Goal: Contribute content: Contribute content

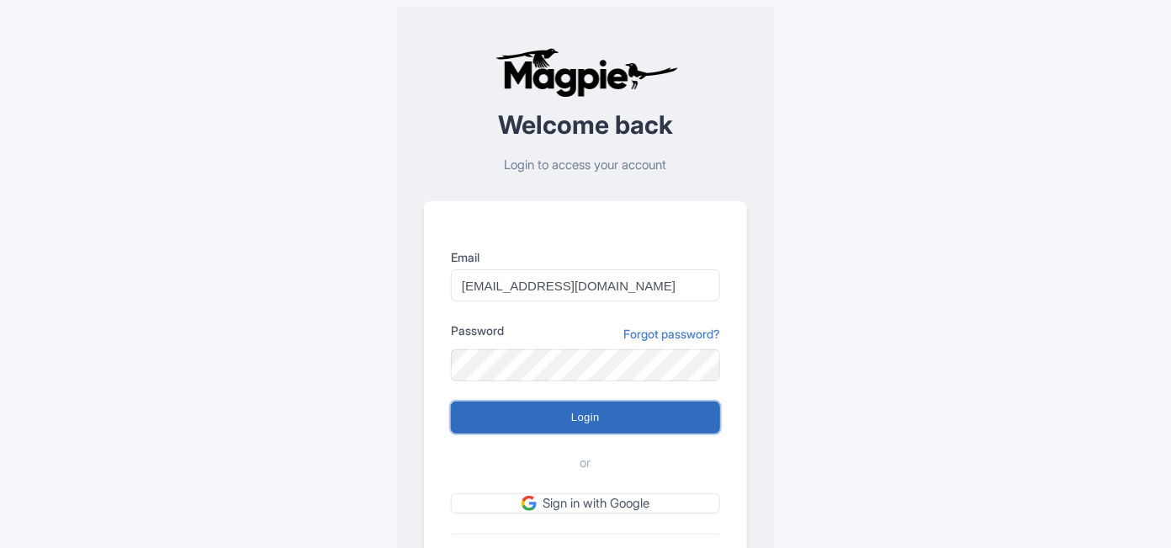
click at [480, 424] on input "Login" at bounding box center [585, 417] width 269 height 32
type input "Logging in..."
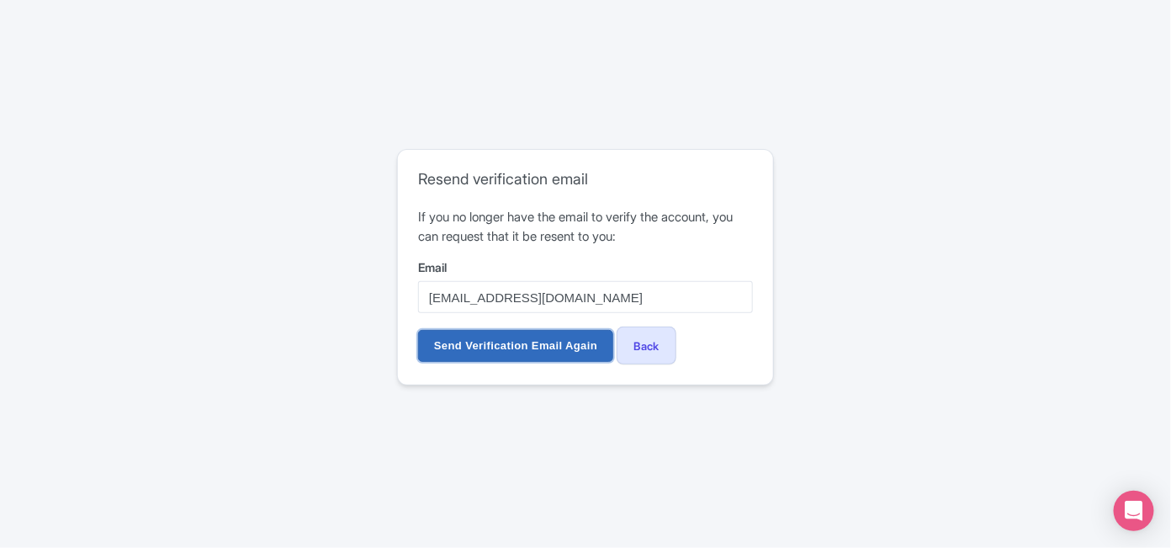
click at [497, 351] on input "Send Verification Email Again" at bounding box center [515, 346] width 195 height 32
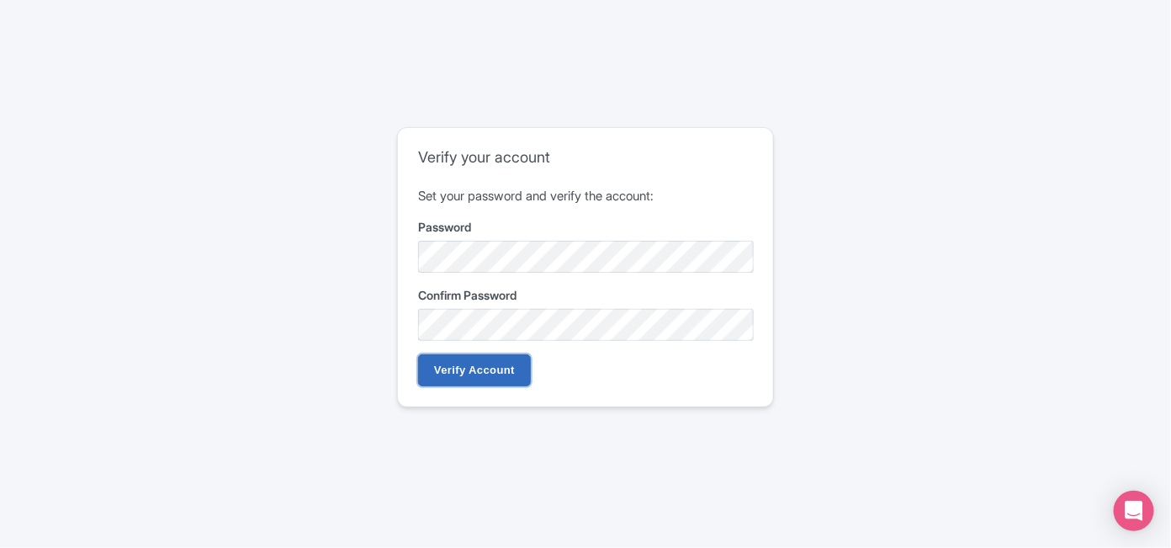
click at [480, 378] on input "Verify Account" at bounding box center [474, 370] width 113 height 32
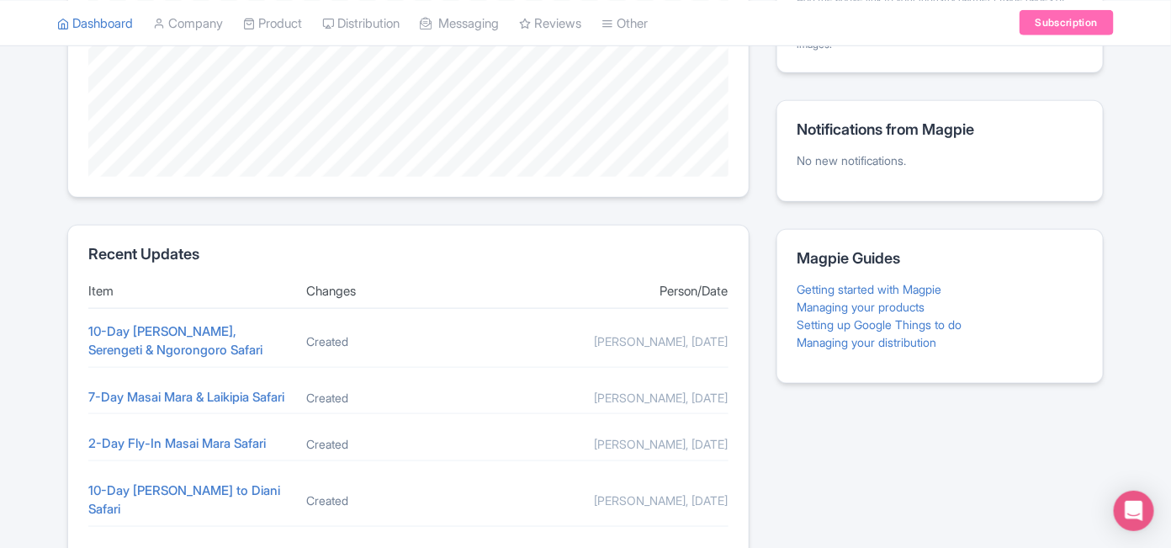
scroll to position [519, 0]
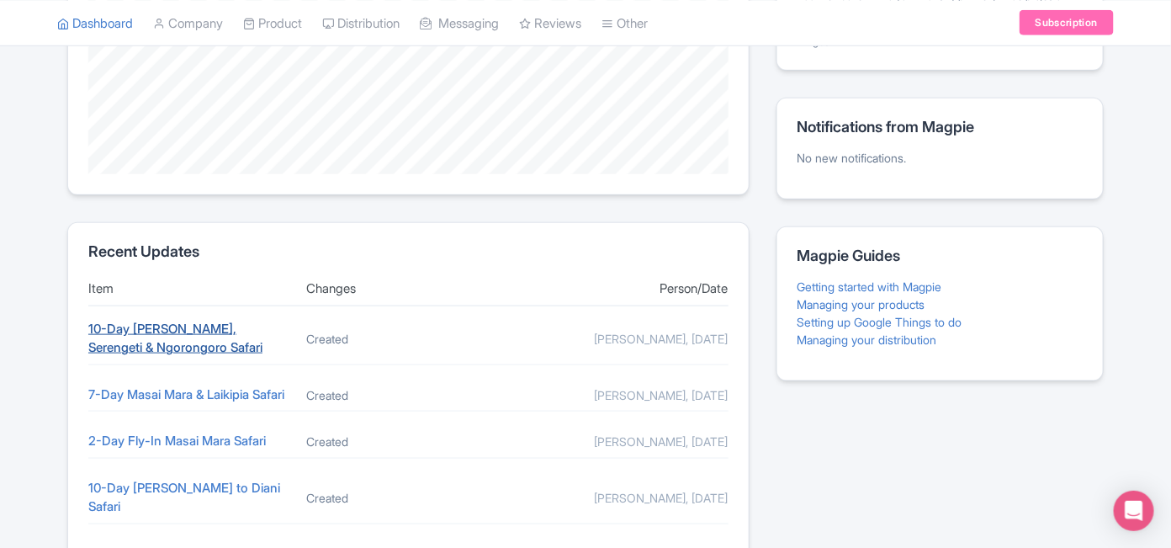
click at [183, 338] on link "10-Day Masai Mara, Serengeti & Ngorongoro Safari" at bounding box center [175, 338] width 174 height 35
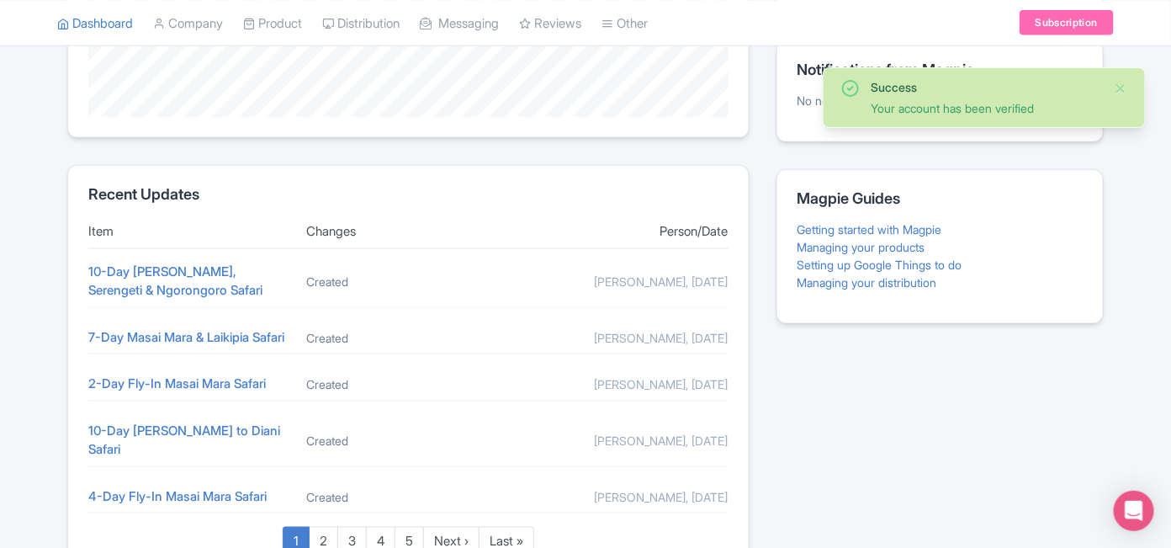
scroll to position [687, 0]
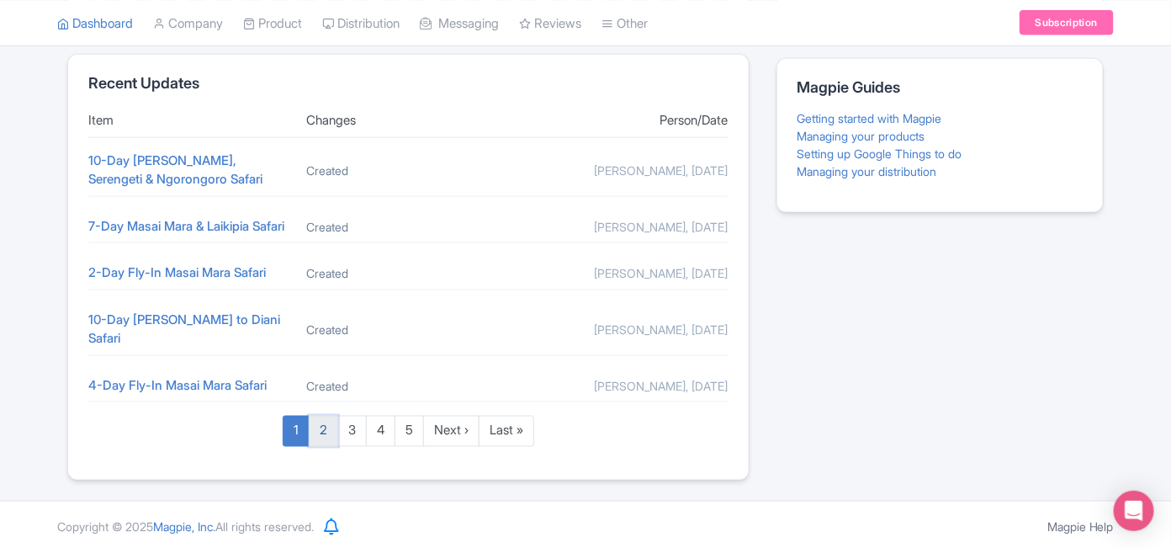
click at [319, 435] on link "2" at bounding box center [323, 431] width 29 height 31
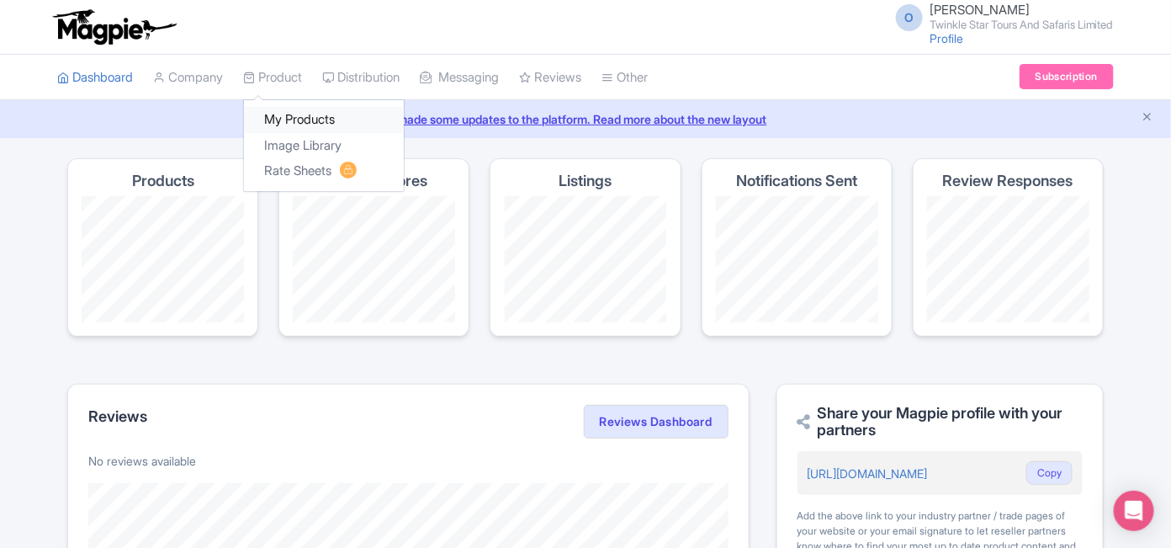
click at [327, 120] on link "My Products" at bounding box center [324, 120] width 160 height 26
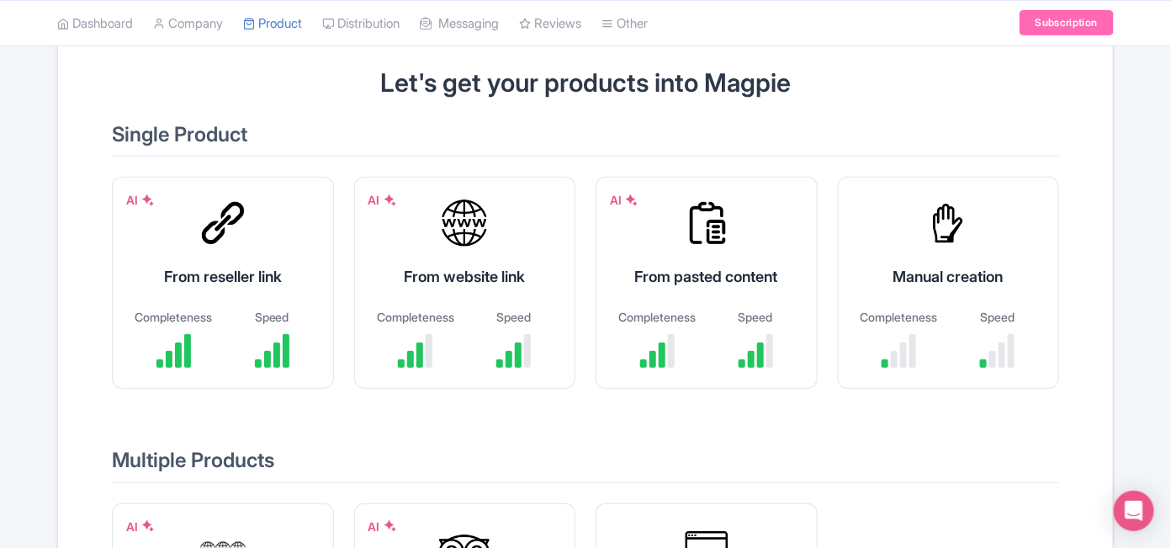
scroll to position [135, 0]
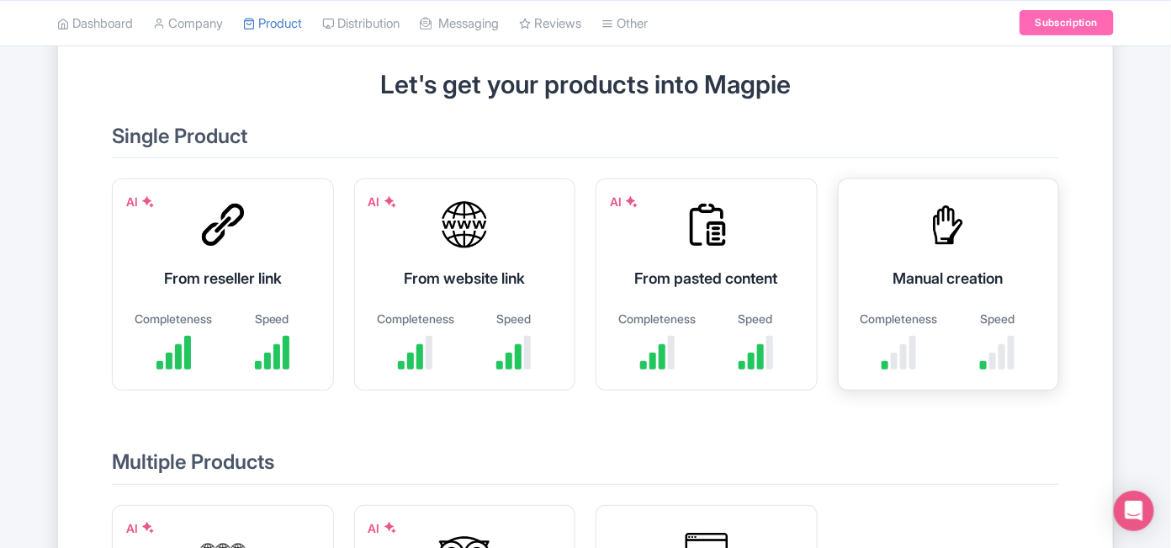
click at [898, 303] on div "Manual creation Completeness Speed" at bounding box center [949, 284] width 222 height 212
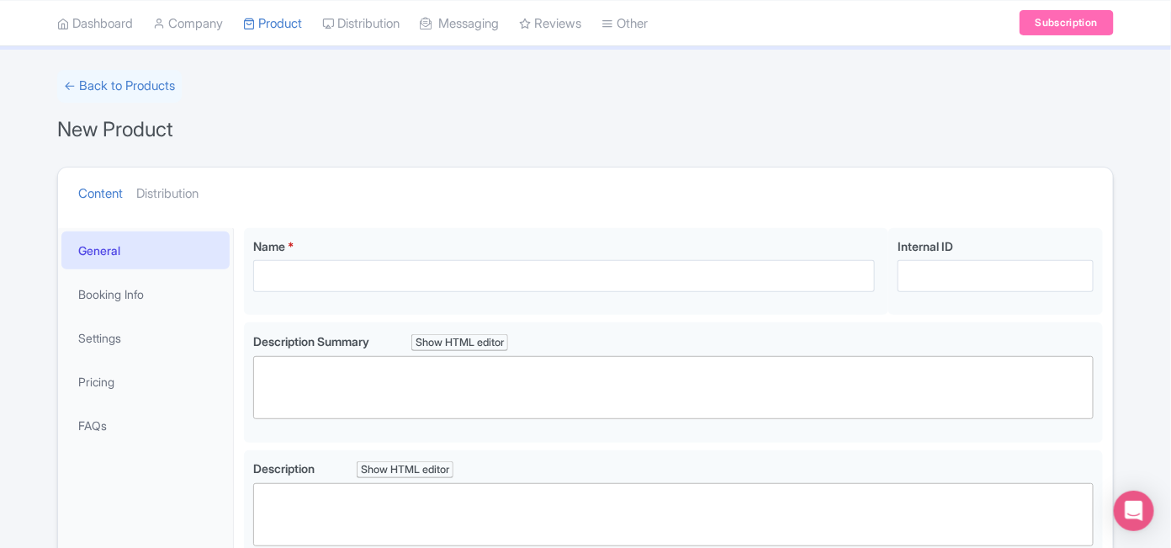
scroll to position [92, 0]
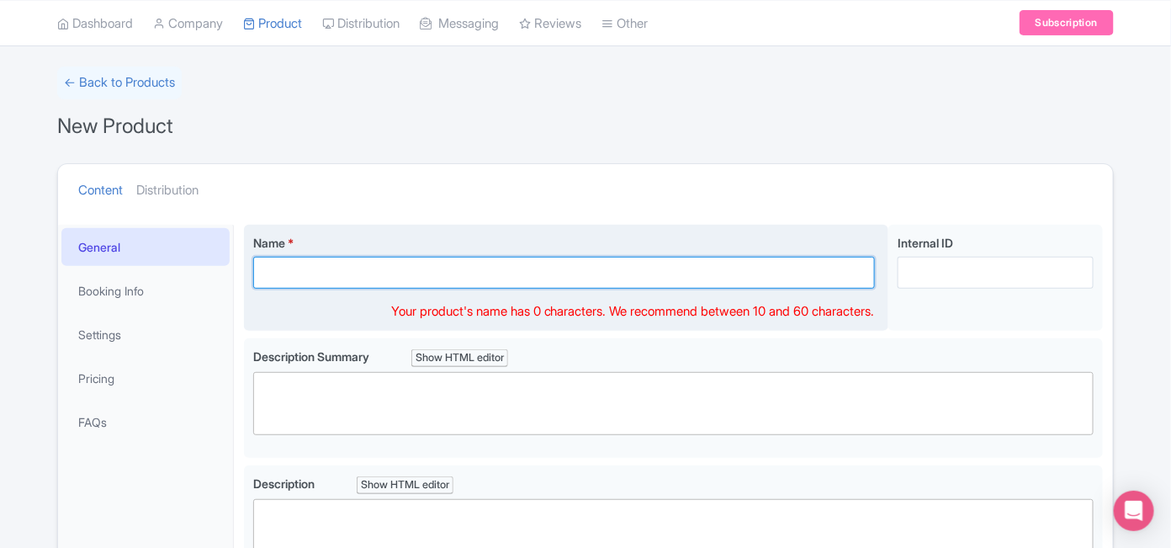
click at [287, 269] on input "Name *" at bounding box center [564, 273] width 622 height 32
paste input "4 Days Masai Mara Safari Holiday Package"
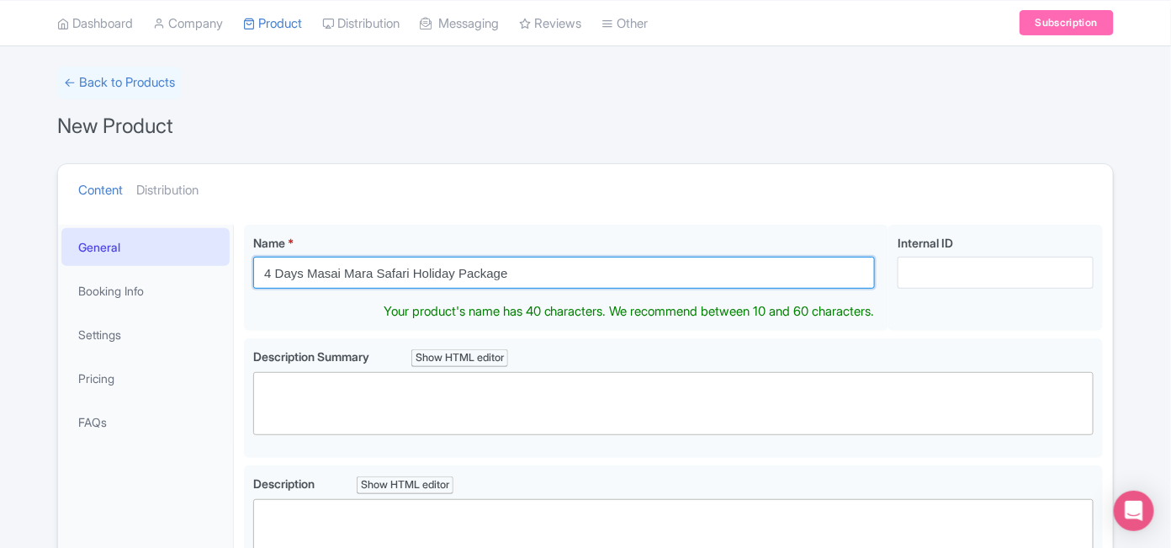
type input "4 Days Masai Mara Safari Holiday Package"
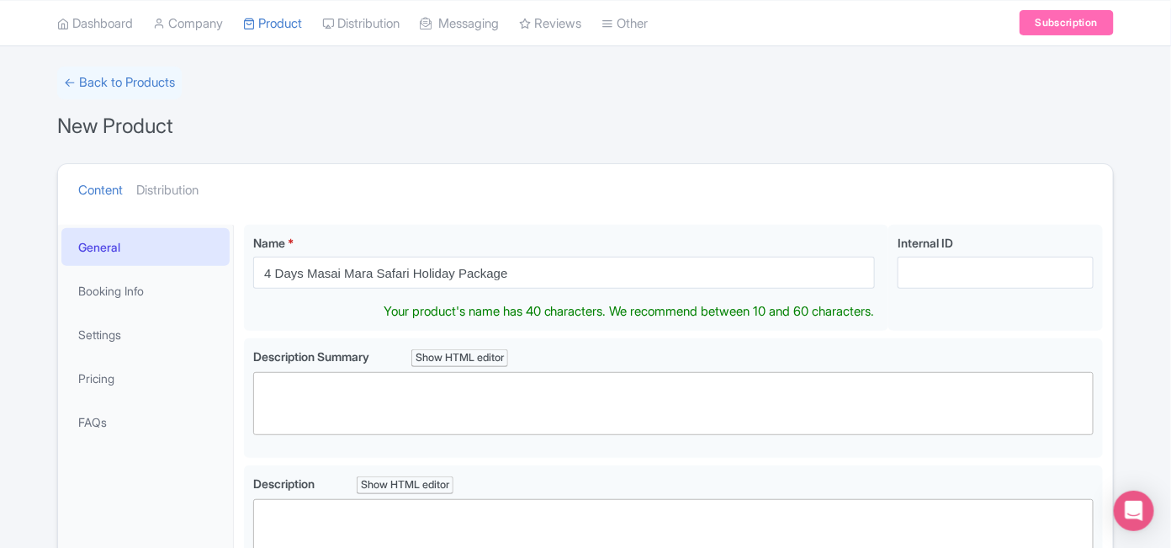
click at [1145, 244] on div "← Back to Products New Product Content Distribution Confirm Copy Operation Yes,…" at bounding box center [585, 478] width 1171 height 825
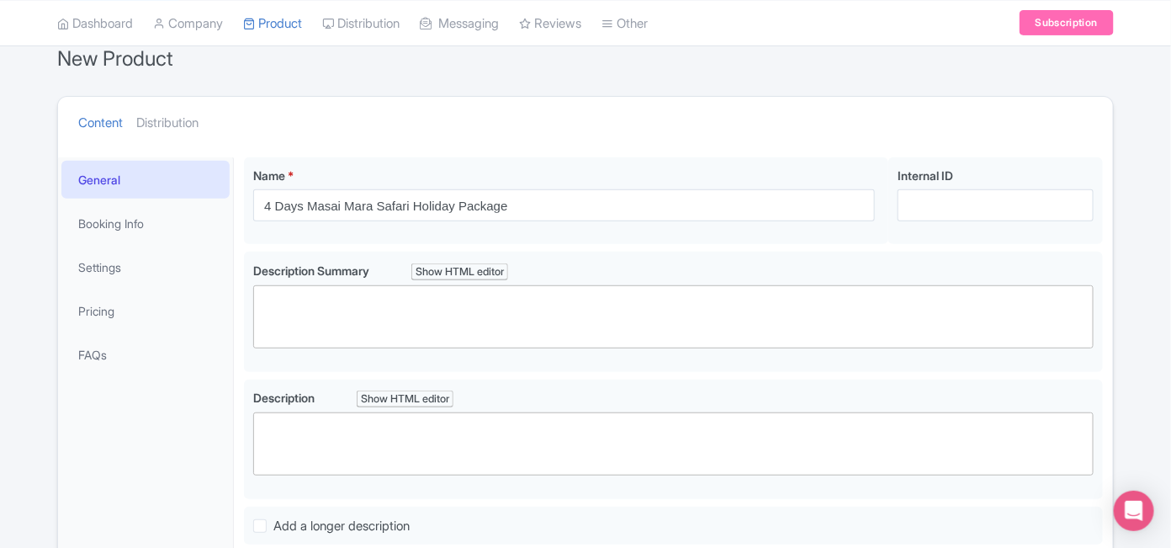
scroll to position [170, 0]
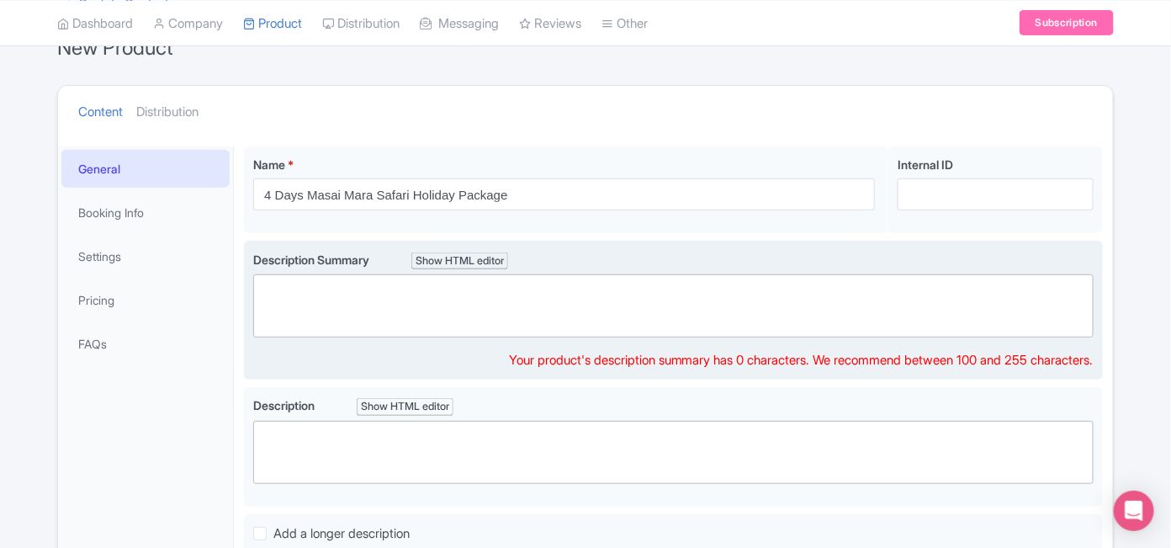
click at [358, 305] on trix-editor at bounding box center [673, 305] width 841 height 63
paste trix-editor "<div>Looking for that perfect Kenya safari escape without breaking the bank? We…"
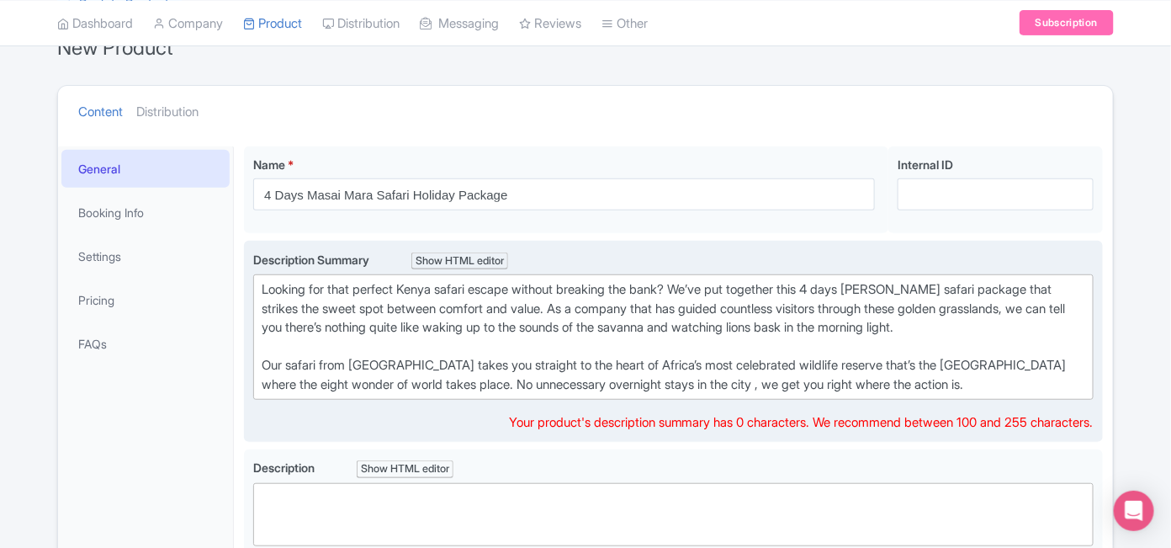
drag, startPoint x: 955, startPoint y: 390, endPoint x: 440, endPoint y: 378, distance: 515.1
drag, startPoint x: 440, startPoint y: 378, endPoint x: 940, endPoint y: 395, distance: 500.1
drag, startPoint x: 565, startPoint y: 305, endPoint x: 817, endPoint y: 399, distance: 268.7
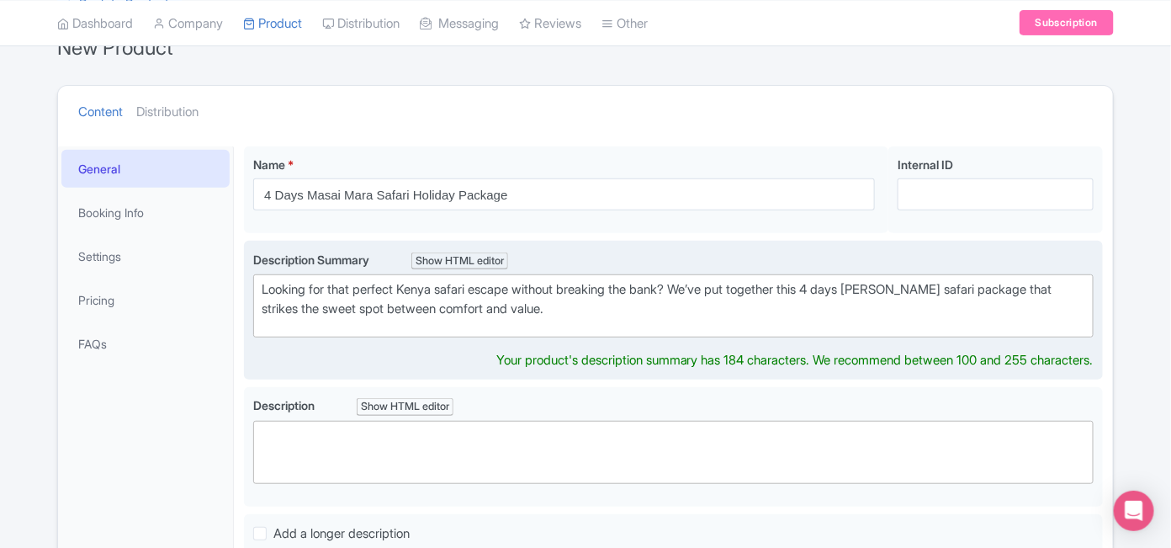
type trix-editor "<div>Looking for that perfect Kenya safari escape without breaking the bank? We…"
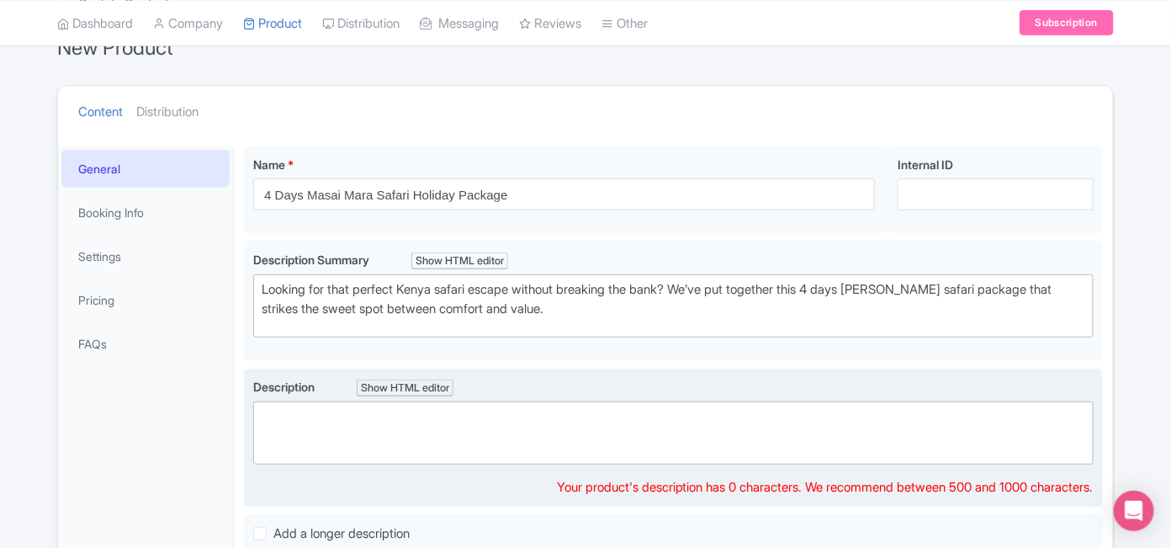
click at [296, 440] on trix-editor at bounding box center [673, 432] width 841 height 63
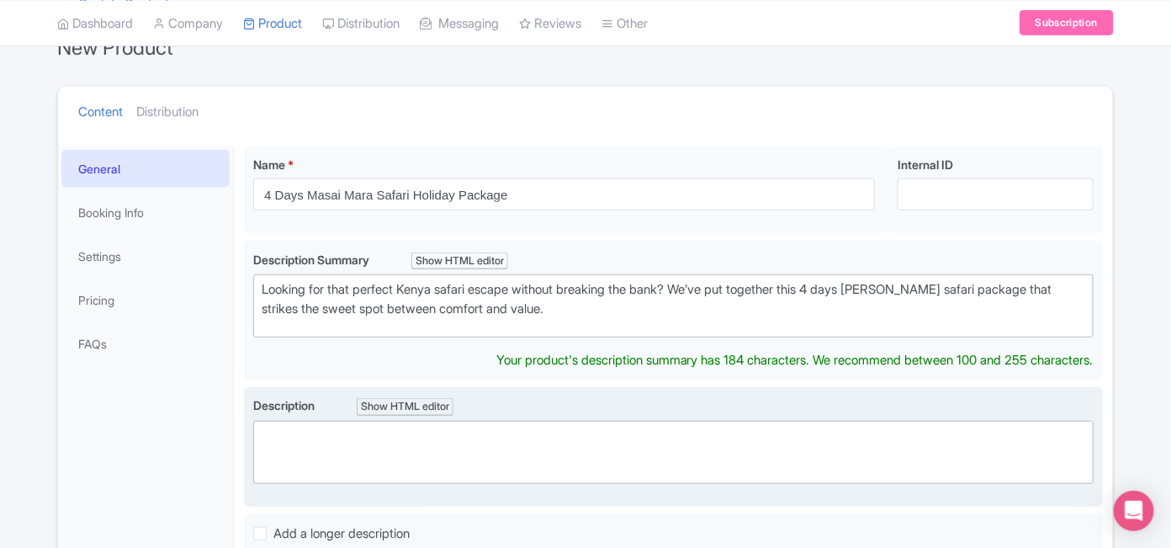
scroll to position [188, 0]
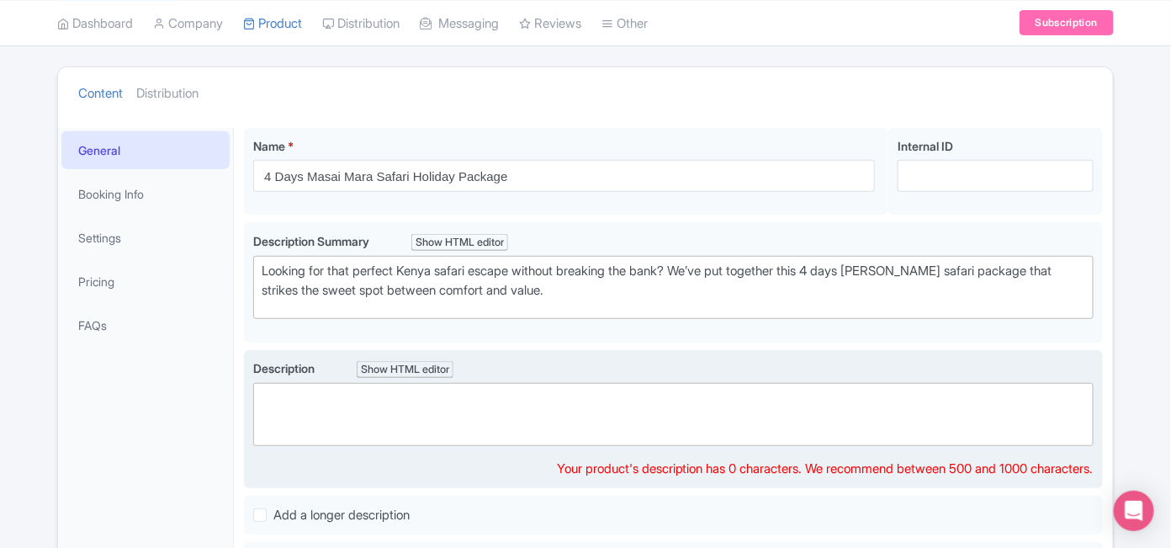
click at [283, 432] on trix-editor at bounding box center [673, 414] width 841 height 63
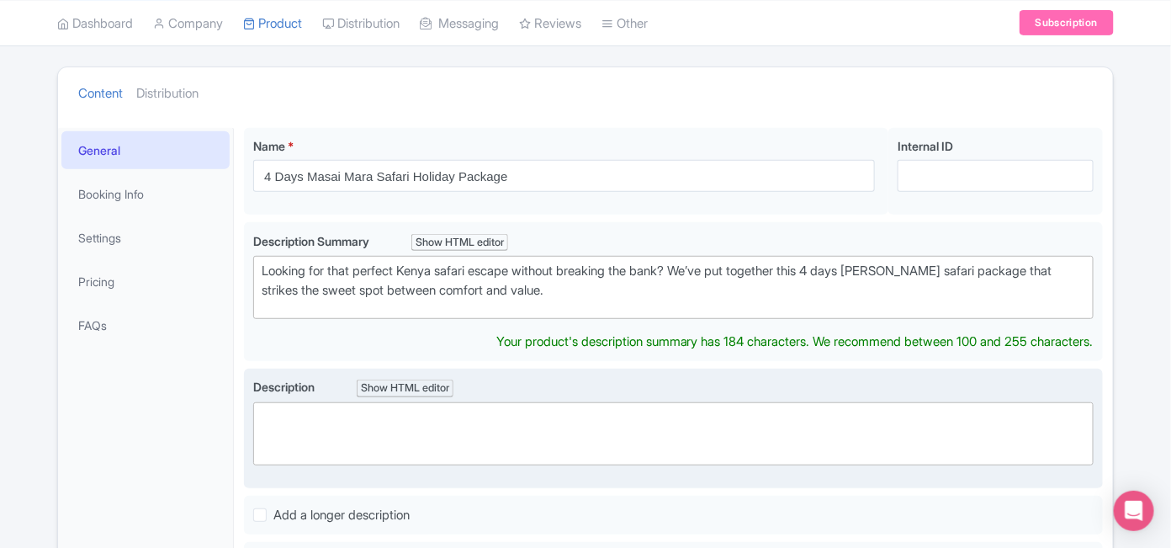
scroll to position [208, 0]
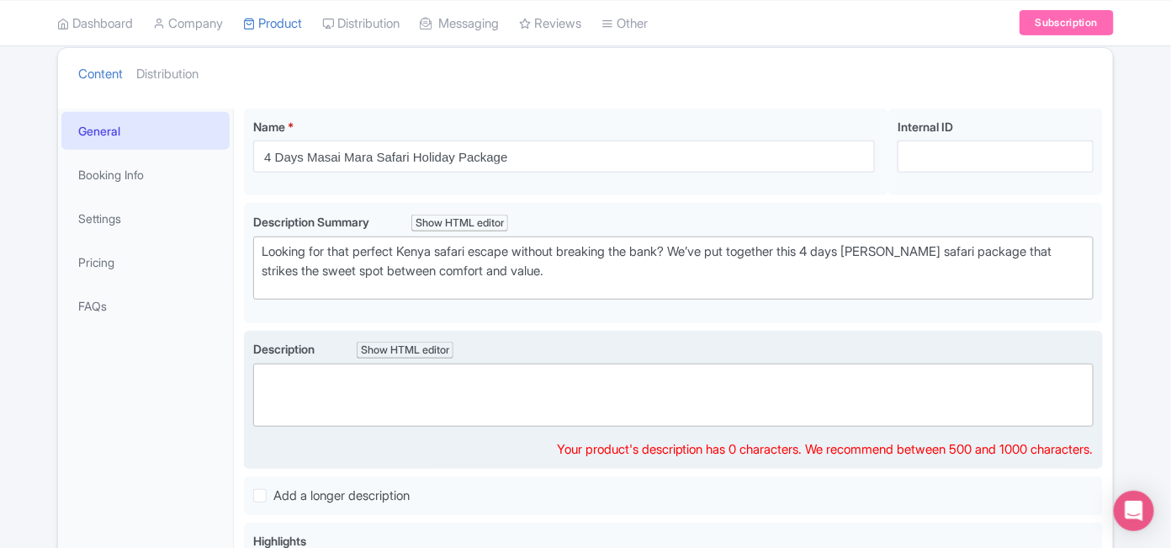
click at [310, 412] on trix-editor at bounding box center [673, 394] width 841 height 63
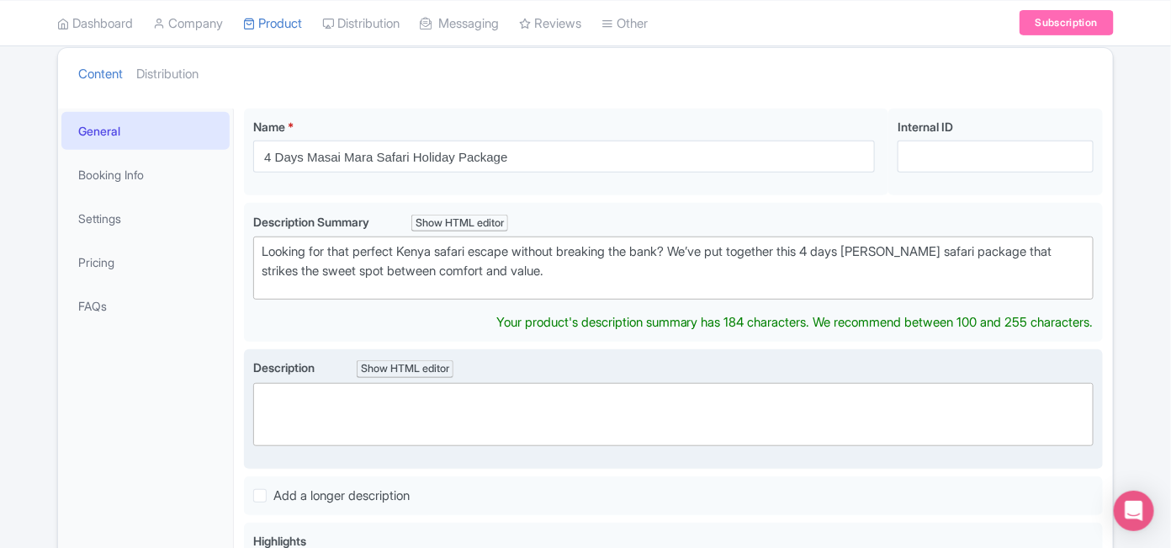
scroll to position [226, 0]
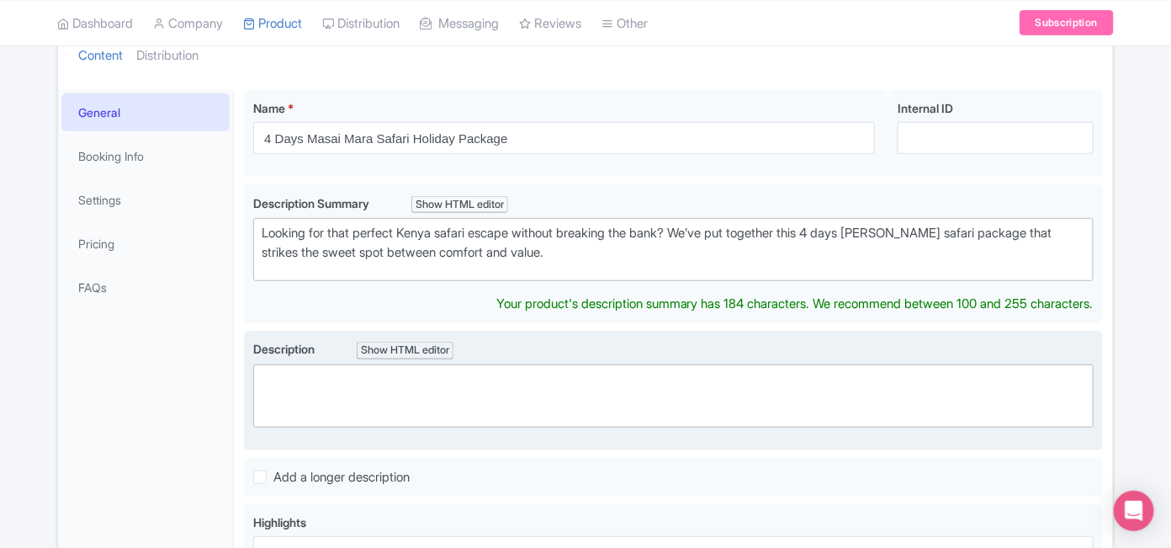
paste trix-editor "<div>&nbsp;This 4-day Masai Mara safari from Nairobi offers a perfect balance o…"
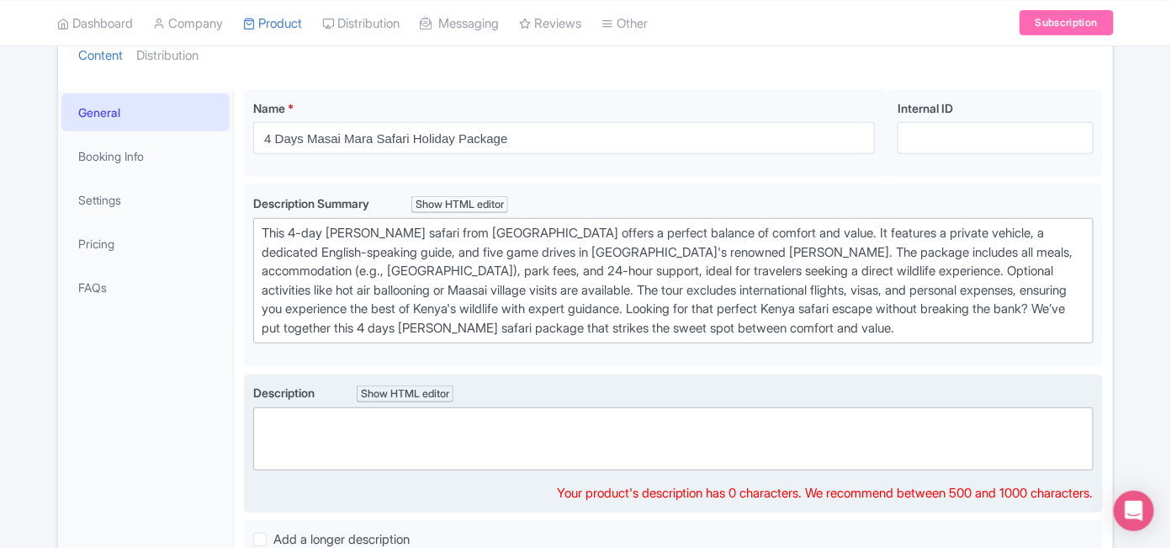
click at [300, 447] on trix-editor at bounding box center [673, 438] width 841 height 63
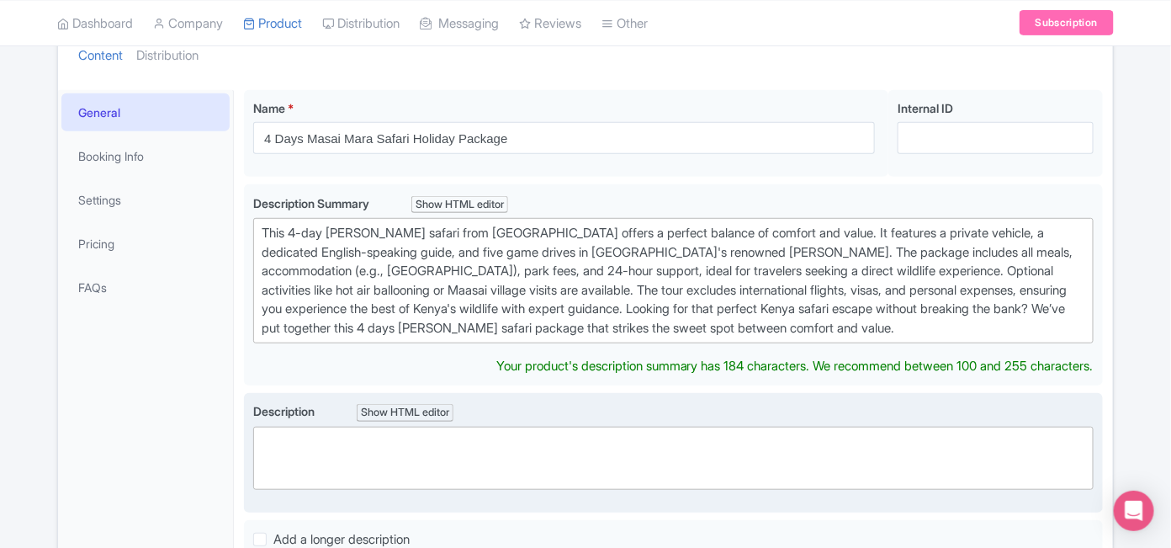
scroll to position [246, 0]
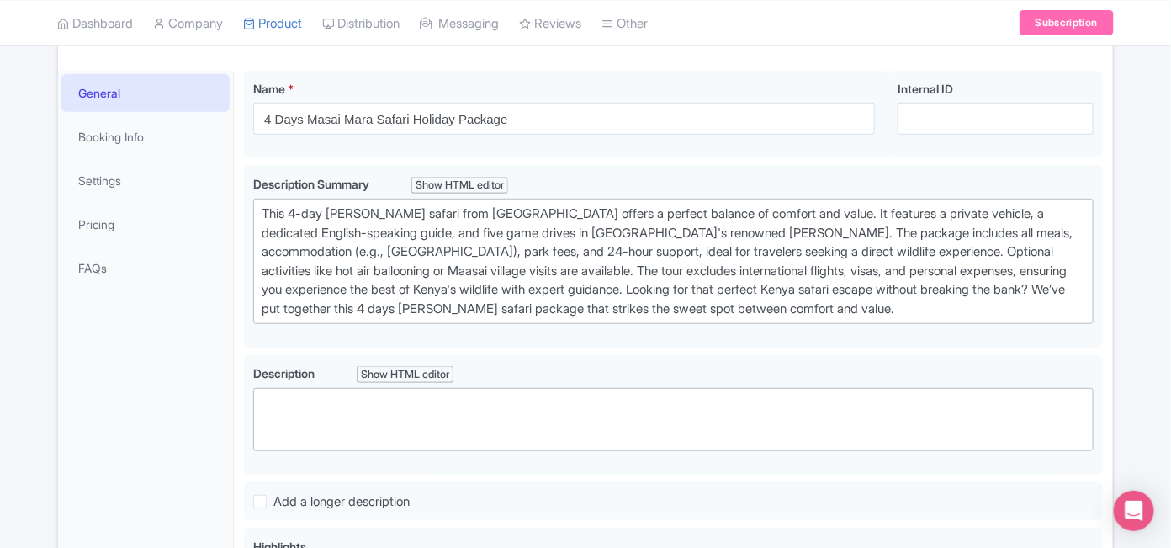
click at [1108, 316] on div "Name * 4 Days Masai Mara Safari Holiday Package Your product's name has 40 char…" at bounding box center [673, 420] width 879 height 719
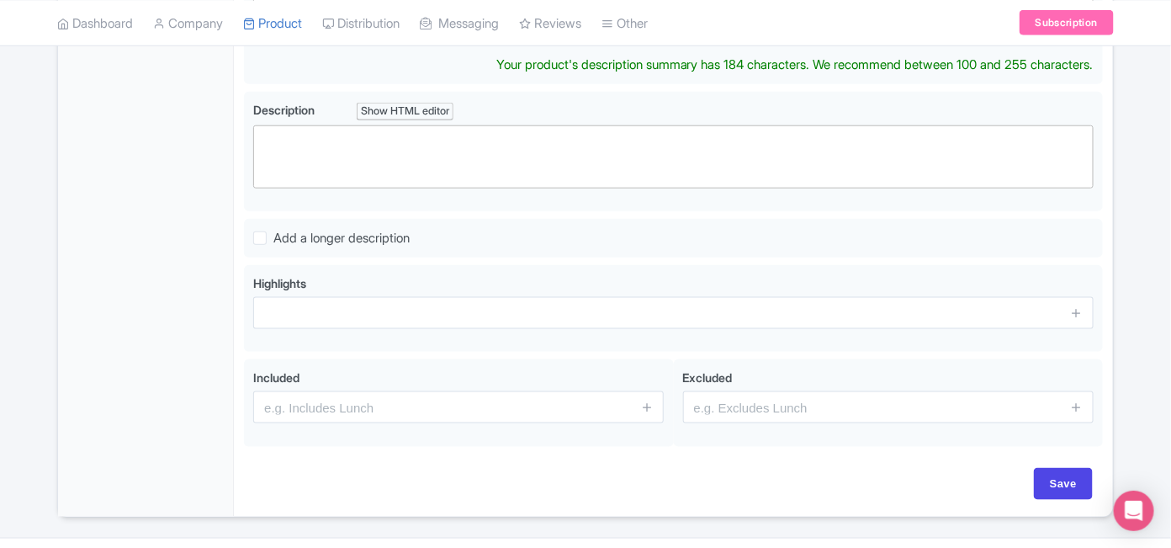
scroll to position [529, 0]
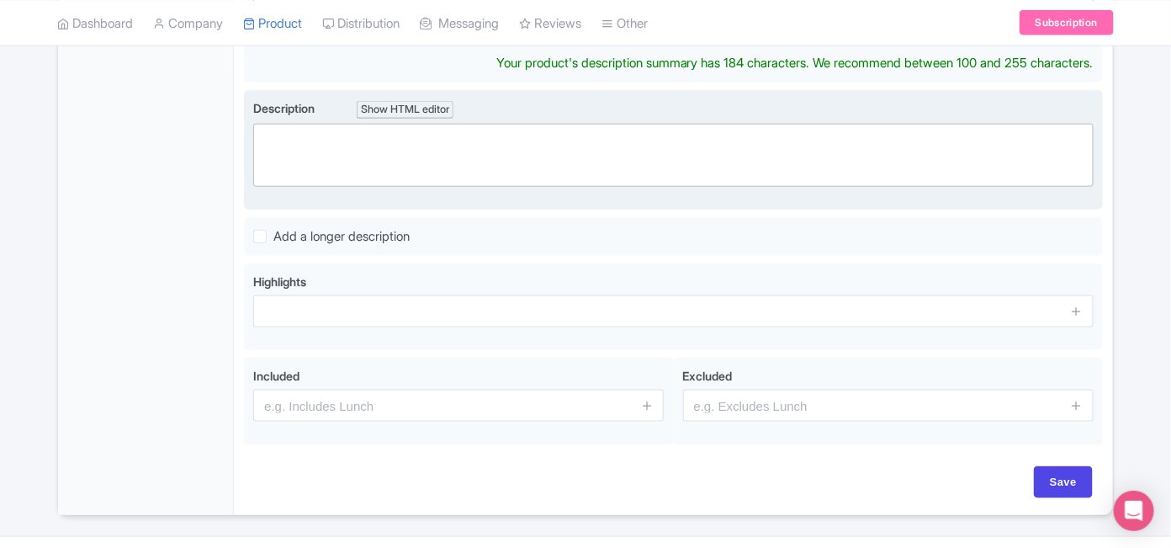
click at [250, 138] on div "Description Show HTML editor Bold Italic Strikethrough Link Heading Quote Code …" at bounding box center [673, 150] width 859 height 120
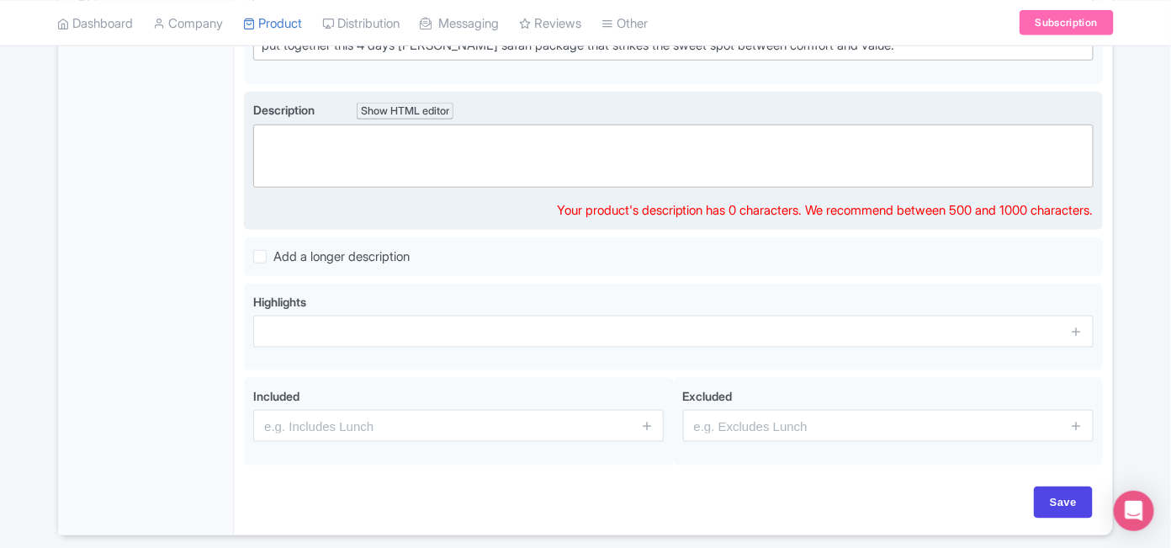
click at [286, 144] on trix-editor at bounding box center [673, 156] width 841 height 63
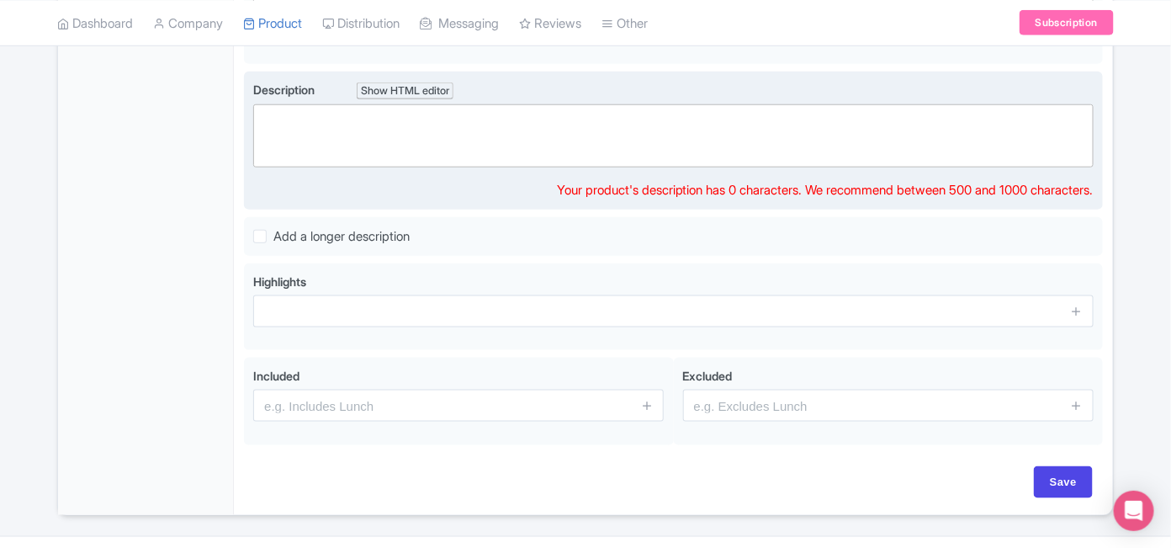
scroll to position [509, 0]
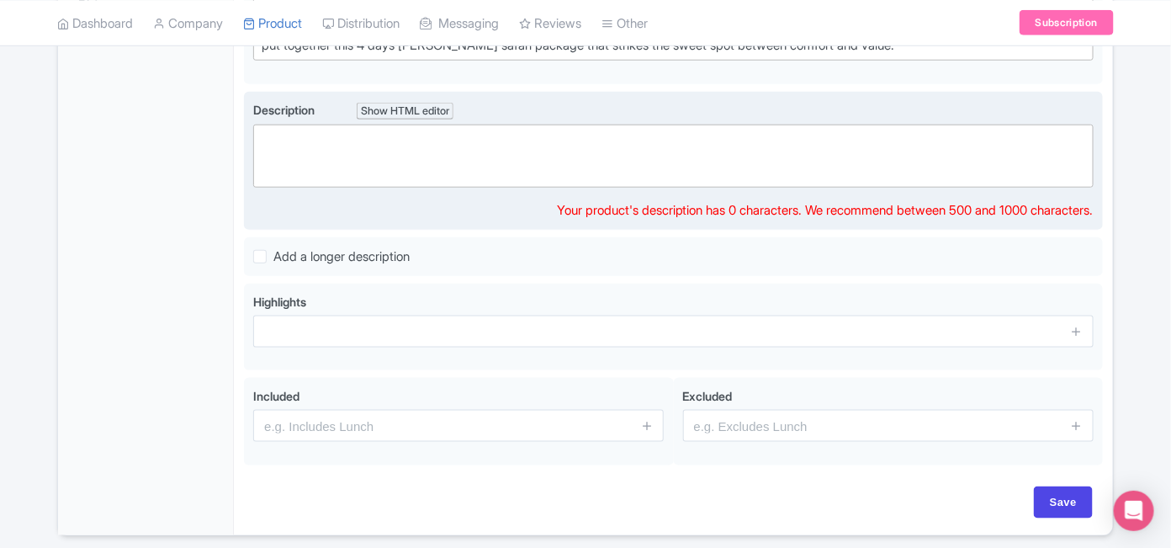
click at [286, 144] on trix-editor at bounding box center [673, 156] width 841 height 63
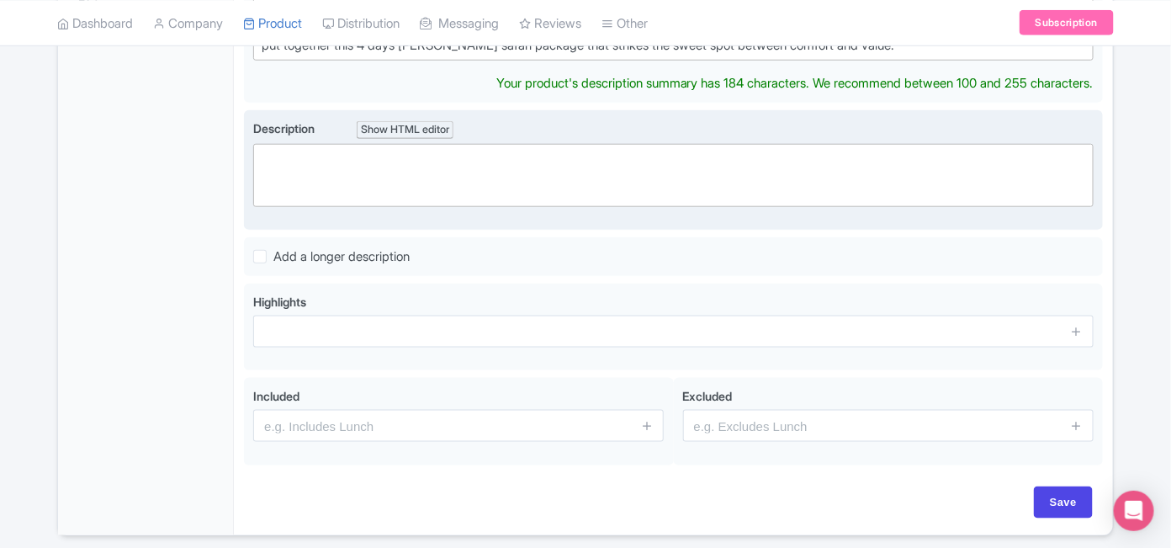
scroll to position [529, 0]
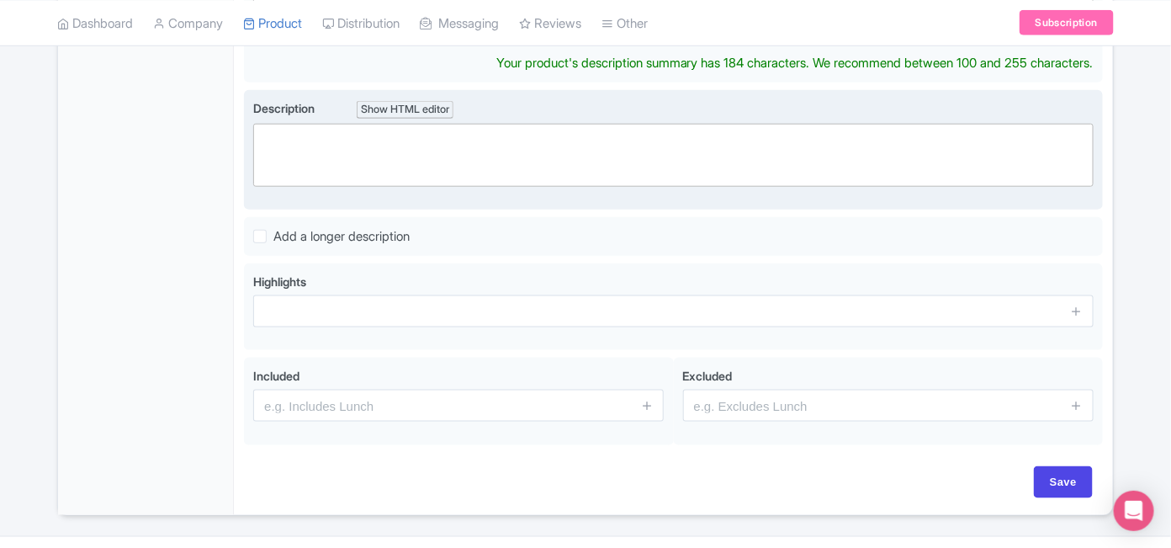
click at [286, 144] on trix-editor at bounding box center [673, 155] width 841 height 63
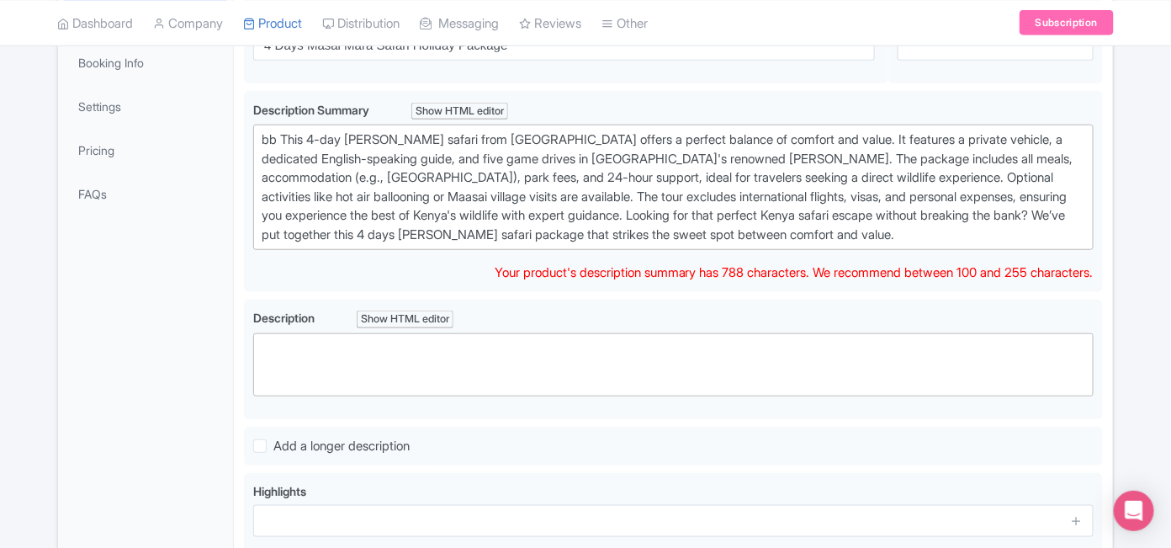
scroll to position [334, 0]
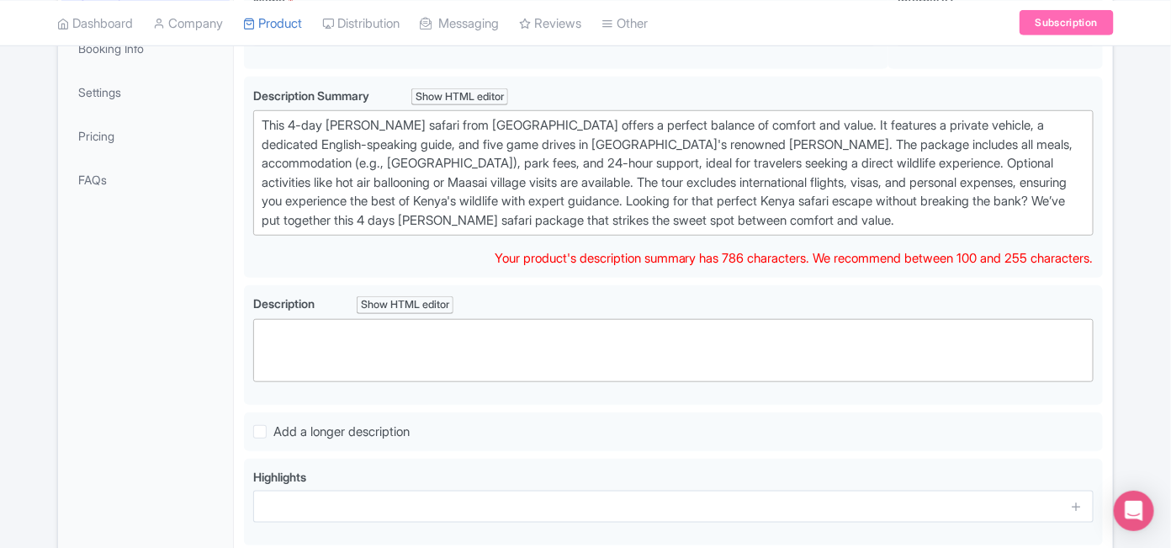
click at [623, 200] on div "This 4-day Masai Mara safari from Nairobi offers a perfect balance of comfort a…" at bounding box center [674, 173] width 824 height 114
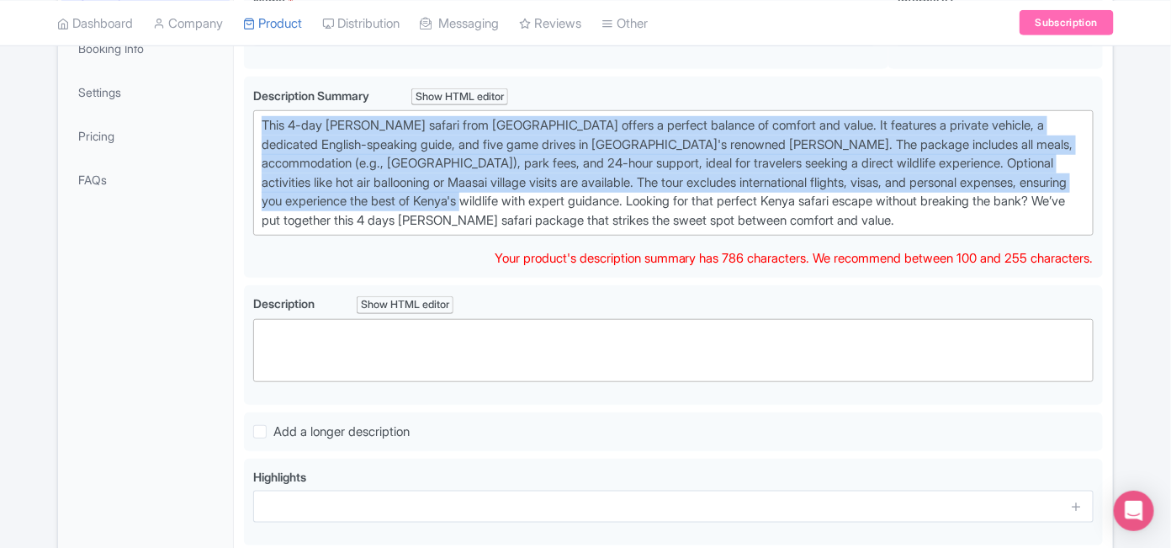
drag, startPoint x: 623, startPoint y: 200, endPoint x: 238, endPoint y: 102, distance: 396.9
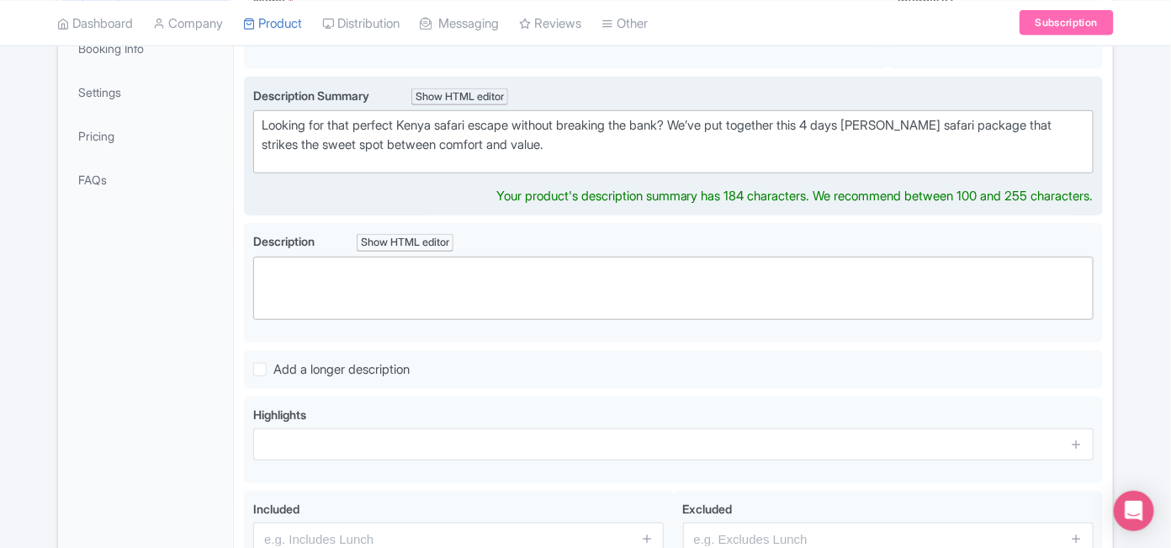
click at [572, 148] on div "Looking for that perfect Kenya safari escape without breaking the bank? We’ve p…" at bounding box center [674, 135] width 824 height 38
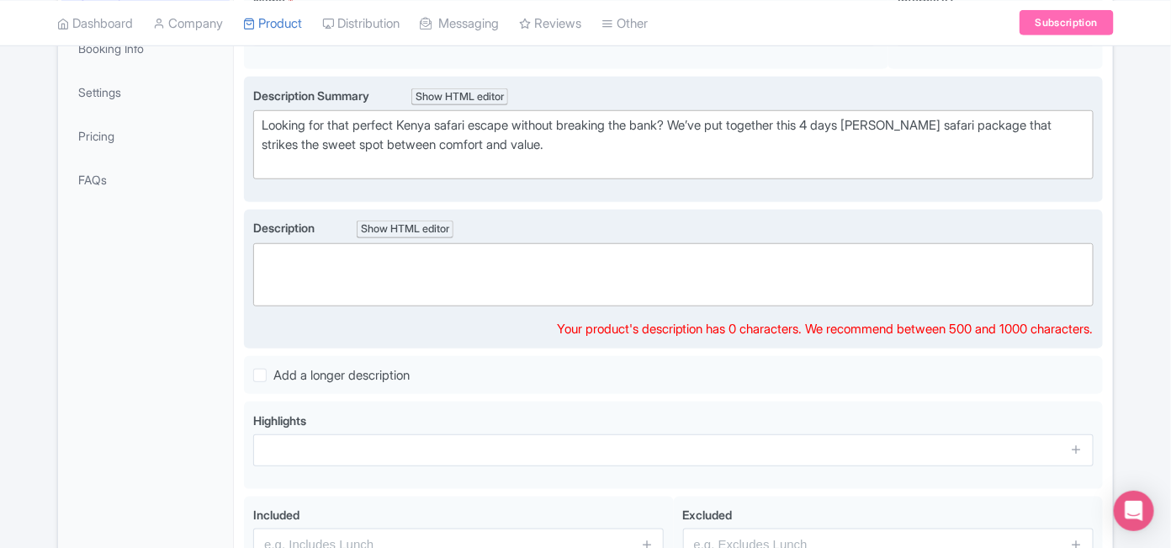
click at [400, 276] on trix-editor at bounding box center [673, 274] width 841 height 63
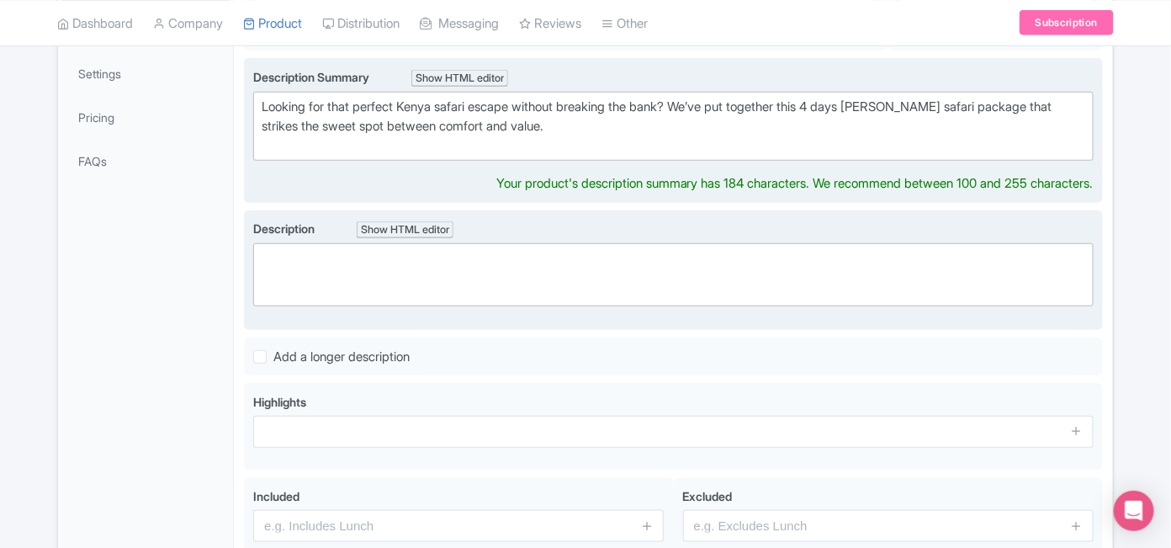
scroll to position [371, 0]
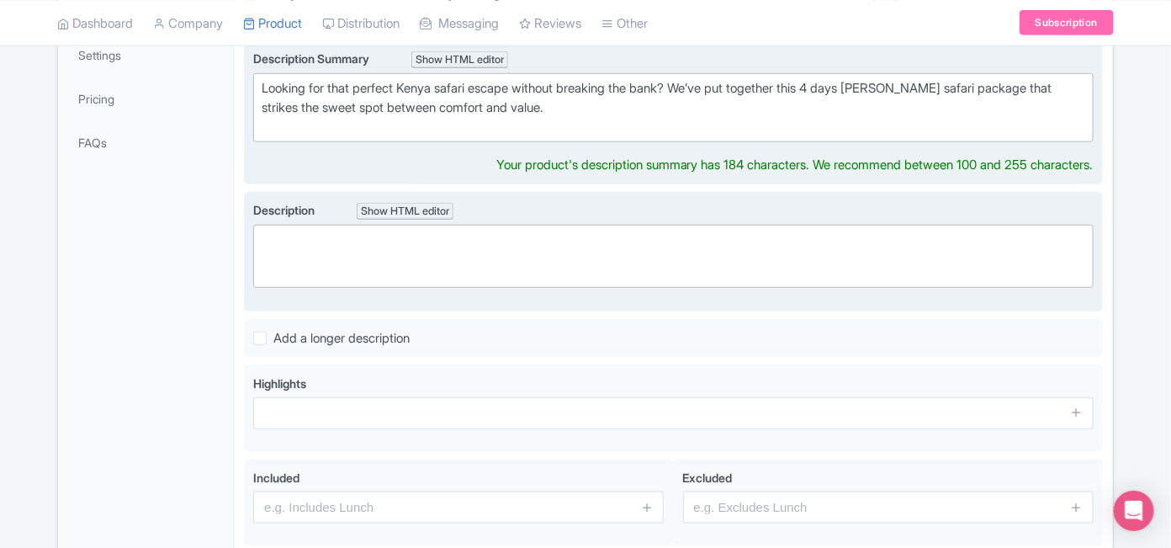
click at [490, 257] on trix-editor at bounding box center [673, 256] width 841 height 63
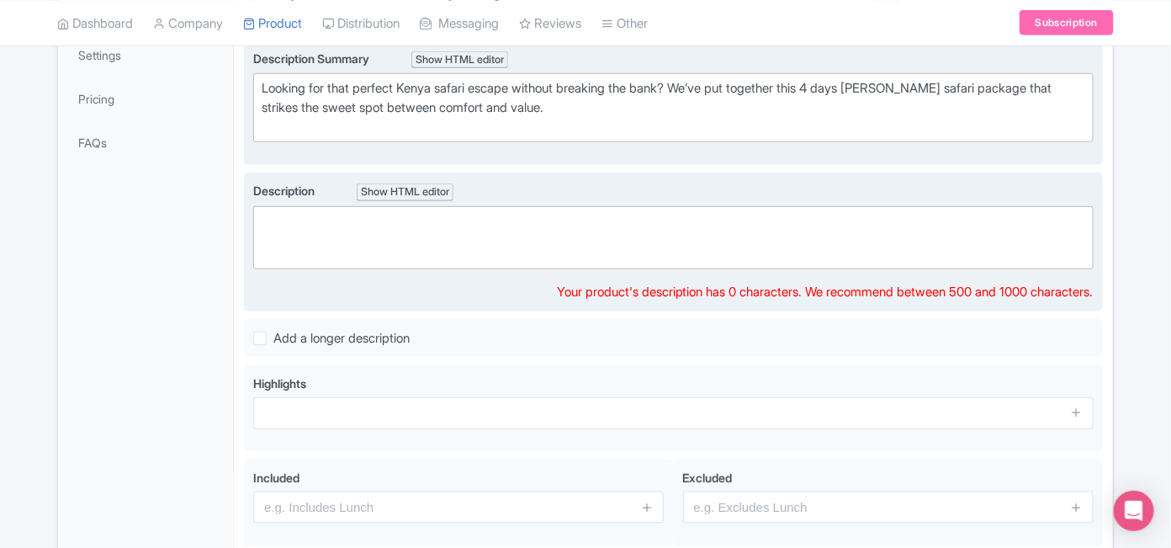
click at [628, 268] on div "Description Show HTML editor Bold Italic Strikethrough Link Heading Quote Code …" at bounding box center [673, 241] width 841 height 119
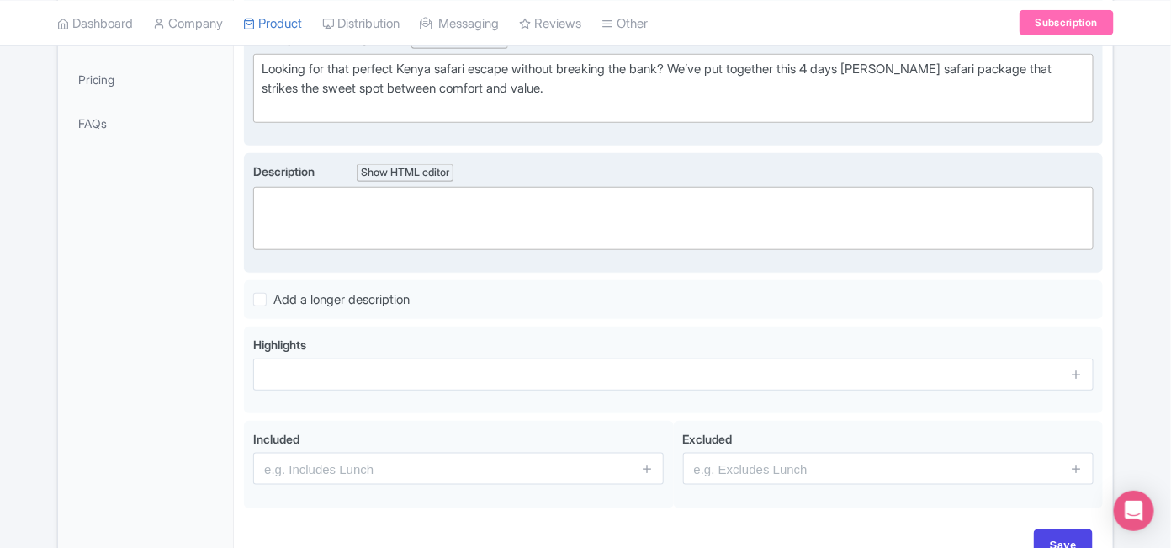
click at [427, 183] on div "Description Show HTML editor Bold Italic Strikethrough Link Heading Quote Code …" at bounding box center [673, 206] width 841 height 88
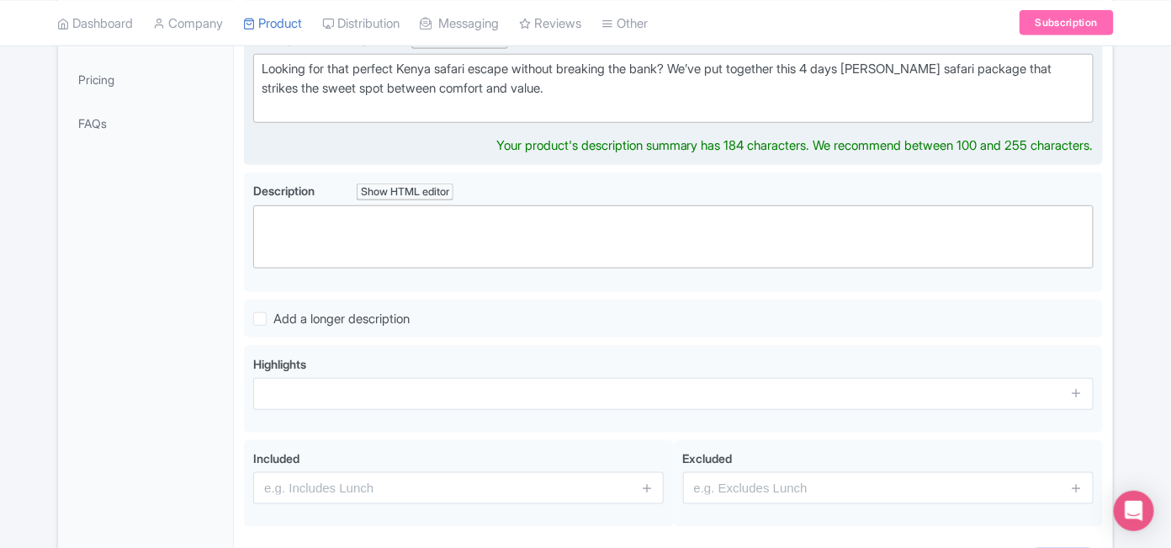
click at [605, 82] on div "Looking for that perfect Kenya safari escape without breaking the bank? We’ve p…" at bounding box center [674, 88] width 824 height 57
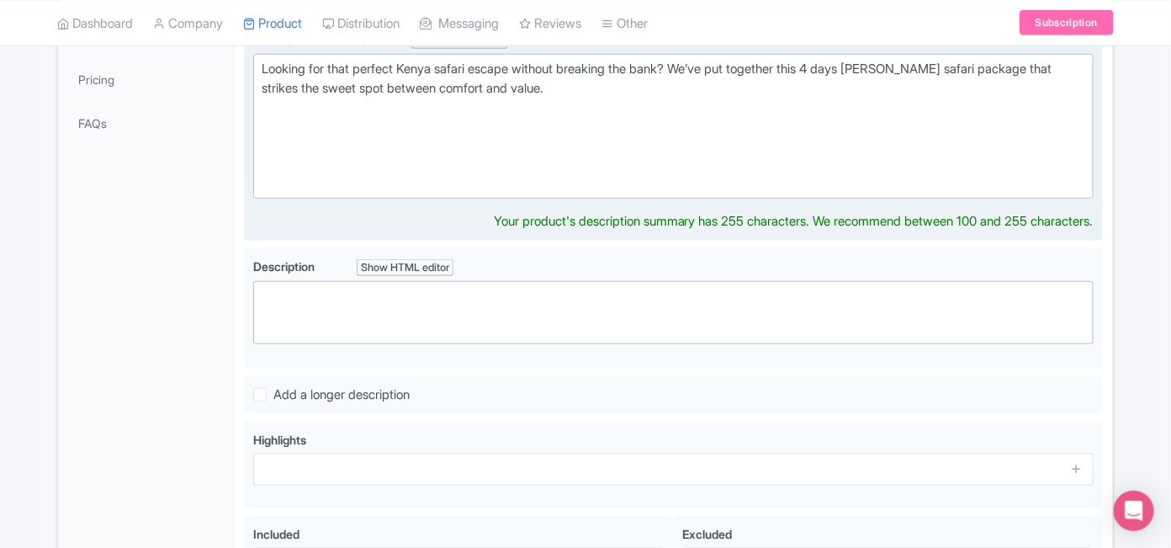
type trix-editor "<div>Looking for that perfect Kenya safari escape without breaking the bank? We…"
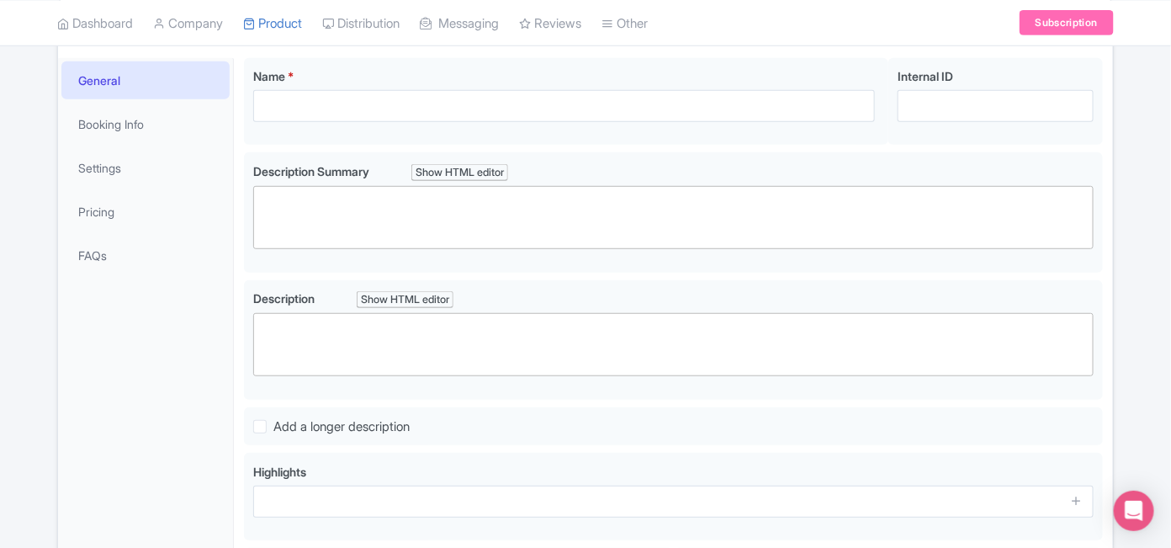
scroll to position [257, 0]
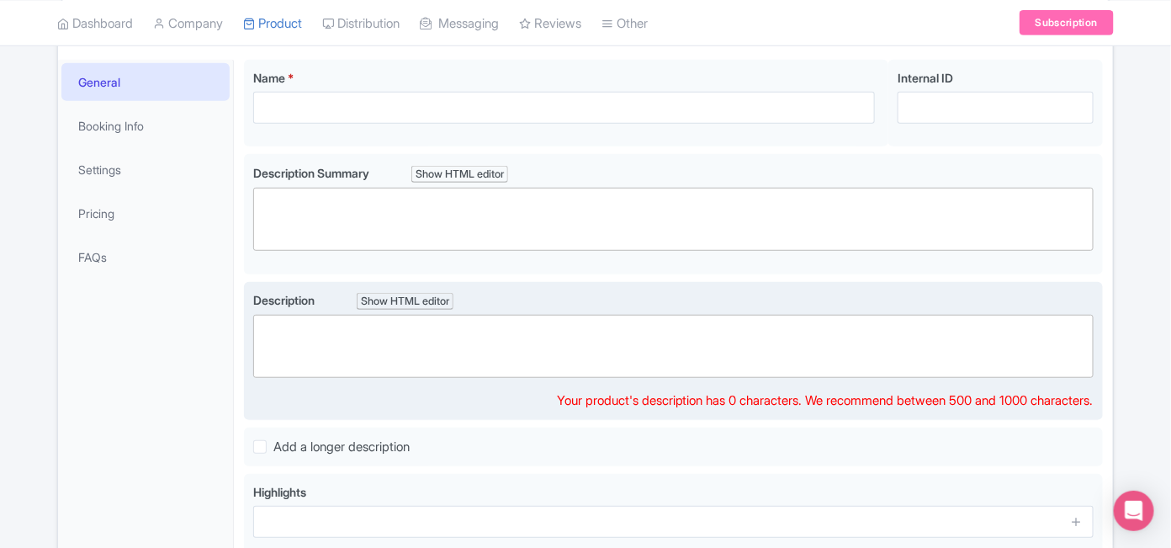
click at [366, 346] on trix-editor at bounding box center [673, 346] width 841 height 63
paste trix-editor "<div>&nbsp;This 4-day Masai Mara safari from Nairobi offers a perfect balance o…"
type trix-editor "<div>&nbsp;This 4-day Masai Mara safari from Nairobi offers a perfect balance o…"
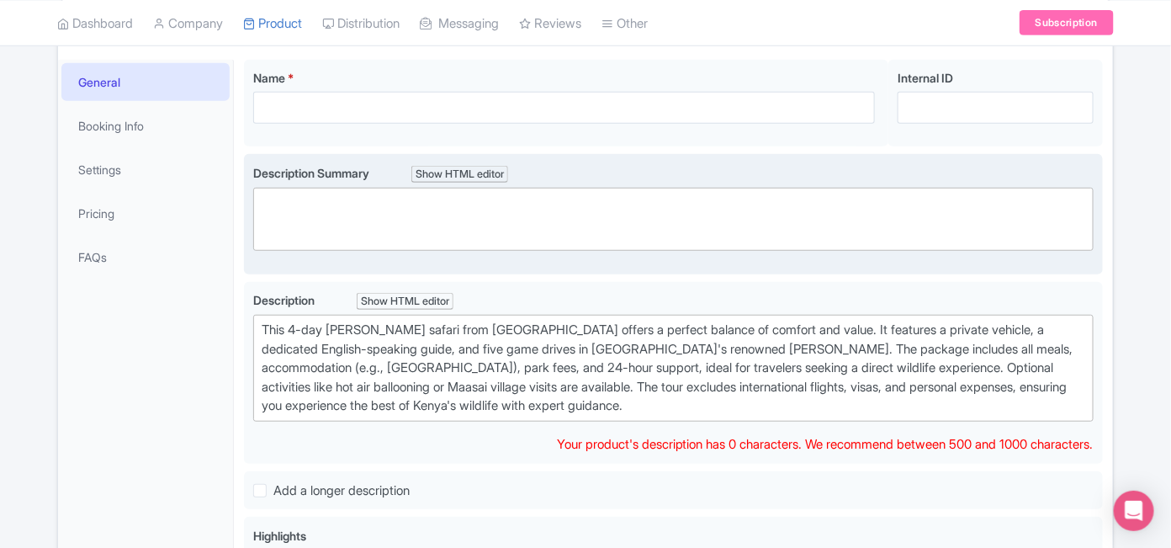
scroll to position [275, 0]
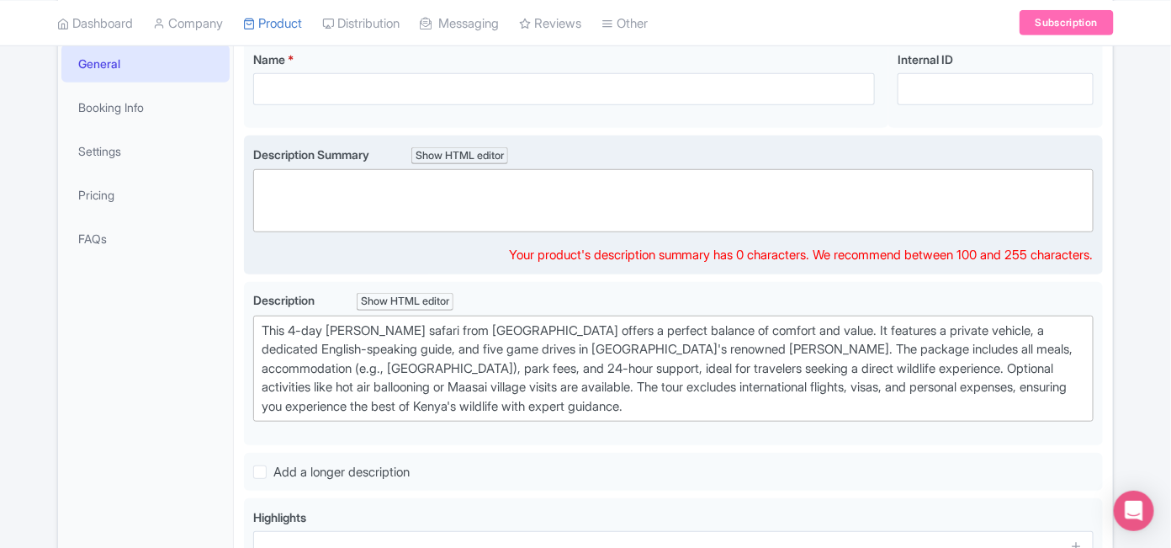
click at [289, 210] on trix-editor at bounding box center [673, 200] width 841 height 63
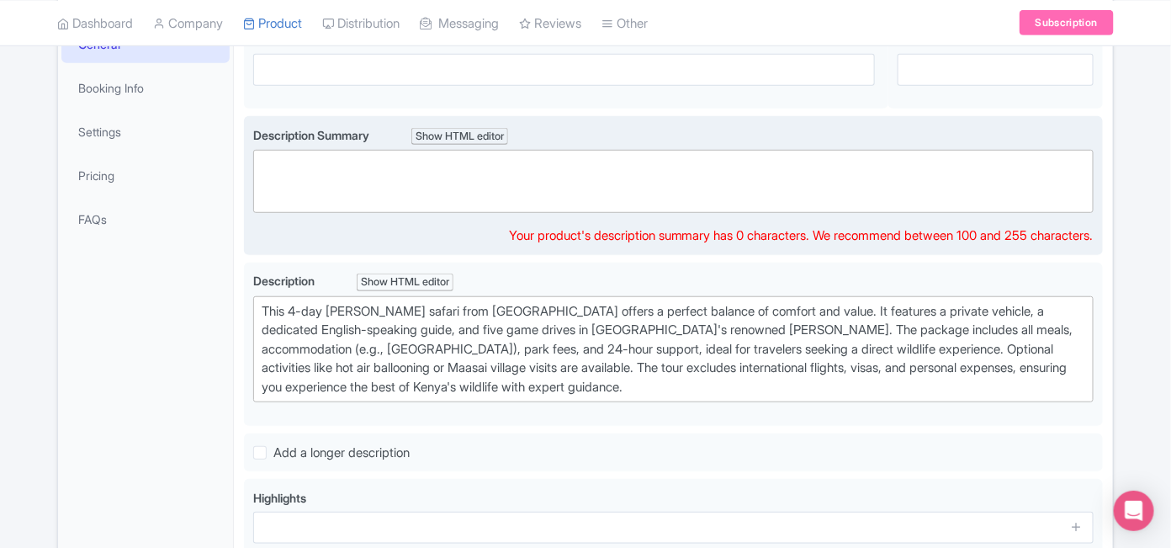
click at [292, 205] on trix-editor at bounding box center [673, 181] width 841 height 63
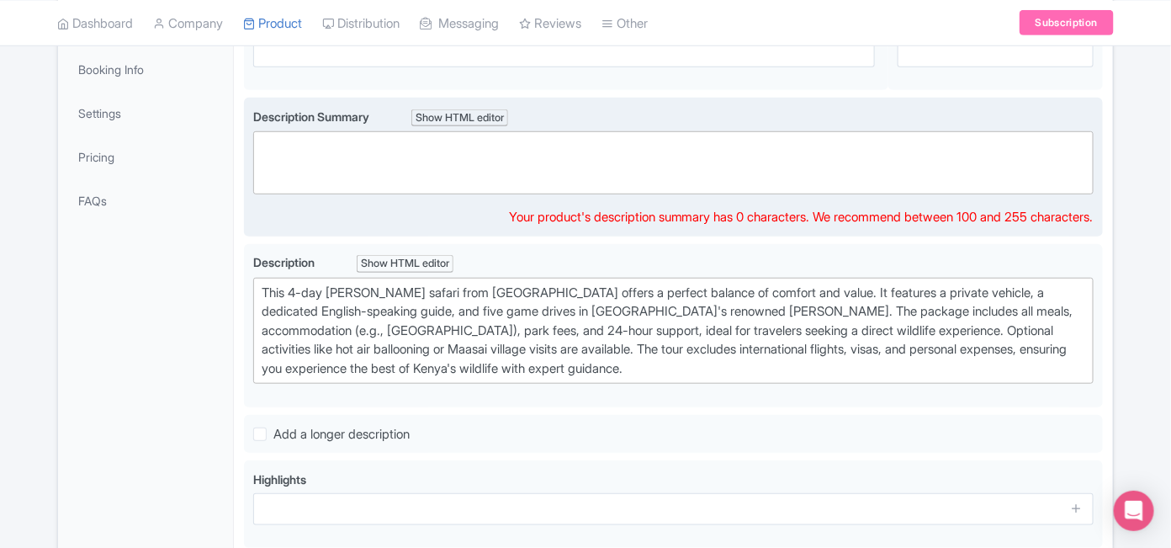
click at [292, 188] on trix-editor at bounding box center [673, 162] width 841 height 63
paste trix-editor "<div>Looking for that perfect Kenya safari escape without breaking the bank? We…"
type trix-editor "<div>Looking for that perfect Kenya safari escape without breaking the bank? We…"
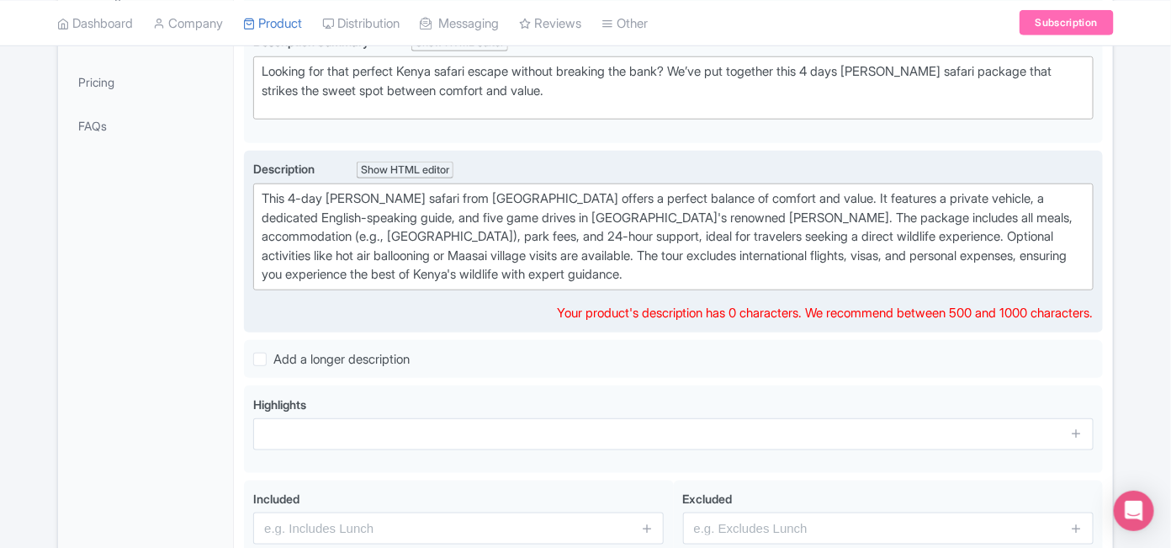
scroll to position [407, 0]
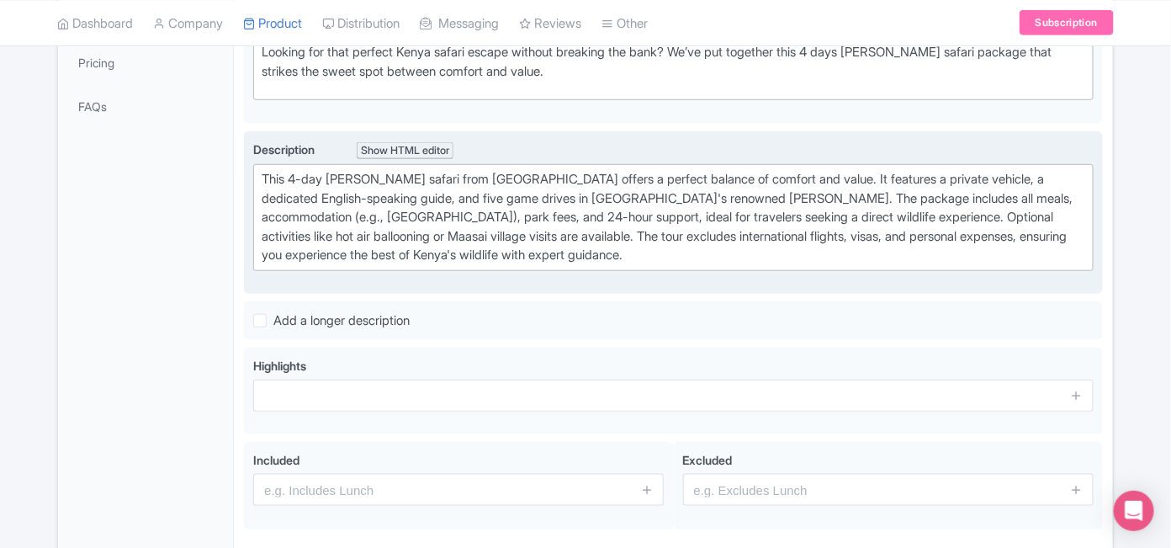
click at [638, 271] on div "Description Show HTML editor Bold Italic Strikethrough Link Heading Quote Code …" at bounding box center [673, 213] width 841 height 144
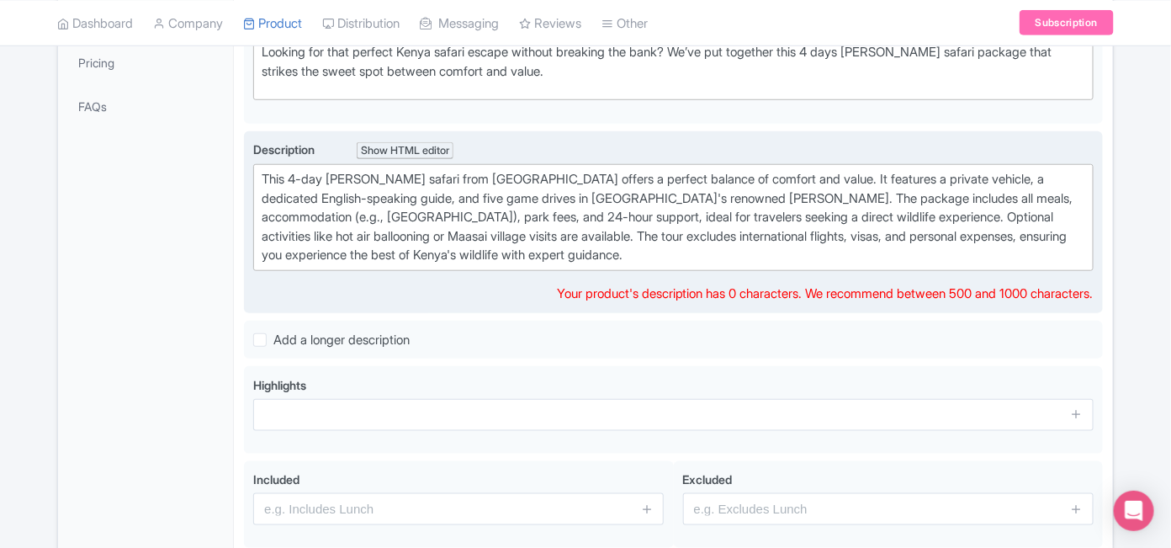
scroll to position [426, 0]
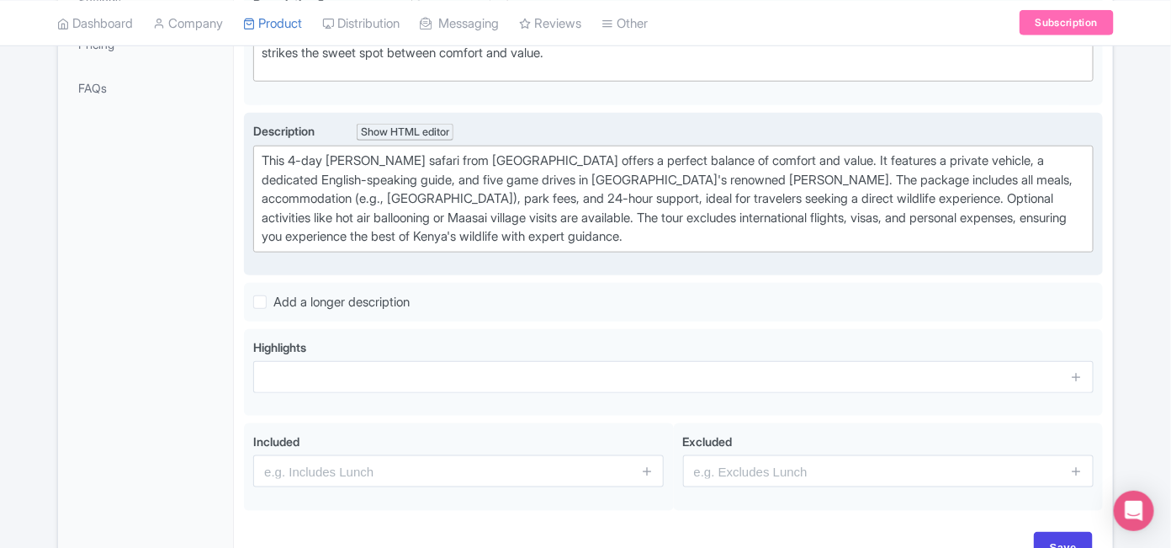
click at [652, 250] on div "Description Show HTML editor Bold Italic Strikethrough Link Heading Quote Code …" at bounding box center [673, 194] width 841 height 144
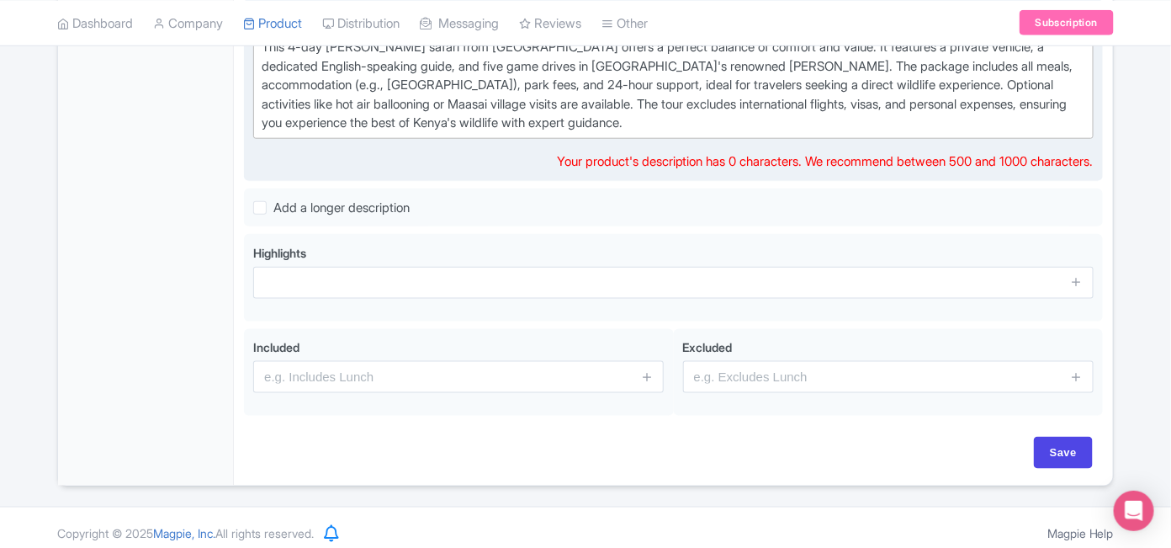
scroll to position [546, 0]
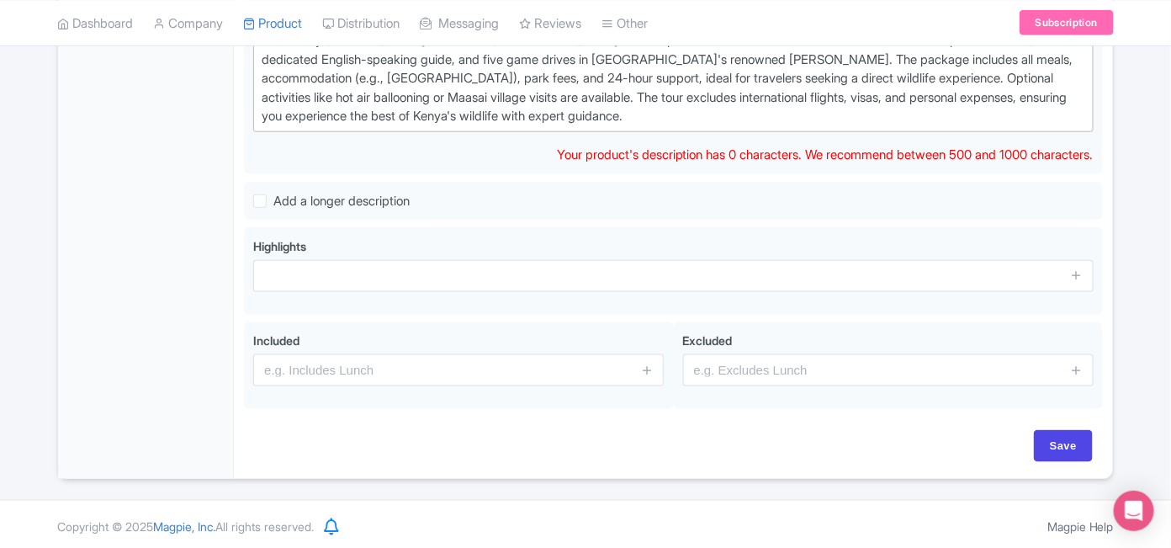
click at [638, 118] on div "This 4-day Masai Mara safari from Nairobi offers a perfect balance of comfort a…" at bounding box center [674, 78] width 824 height 95
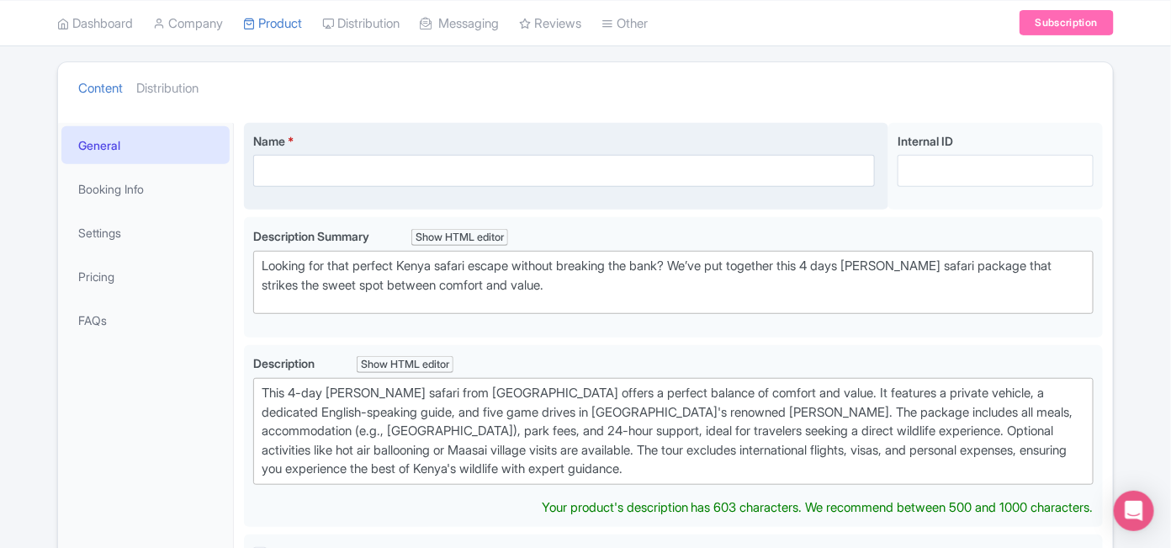
scroll to position [212, 0]
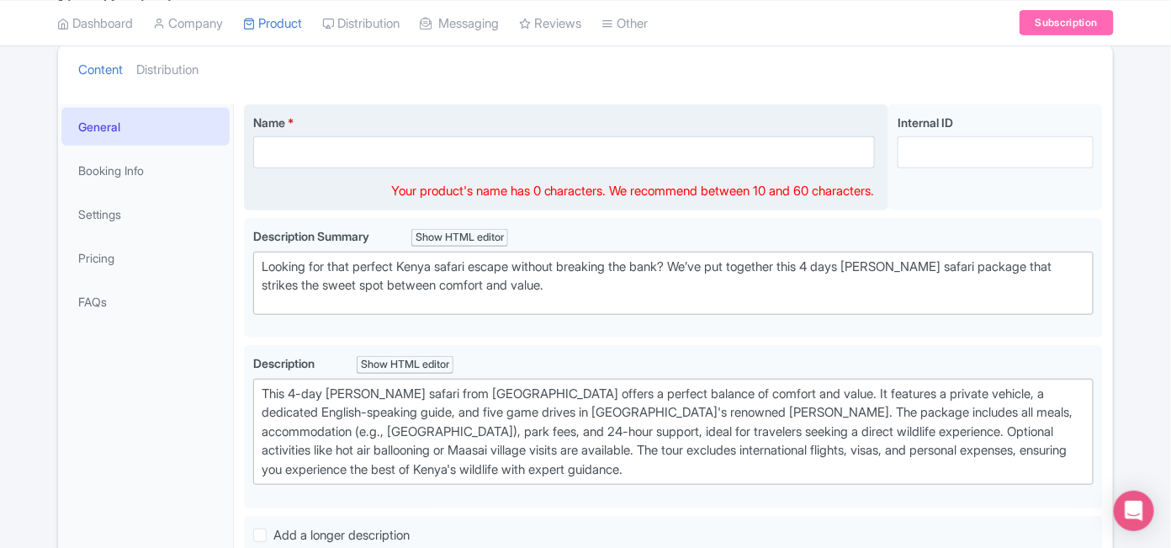
click at [284, 151] on input "Name *" at bounding box center [564, 152] width 622 height 32
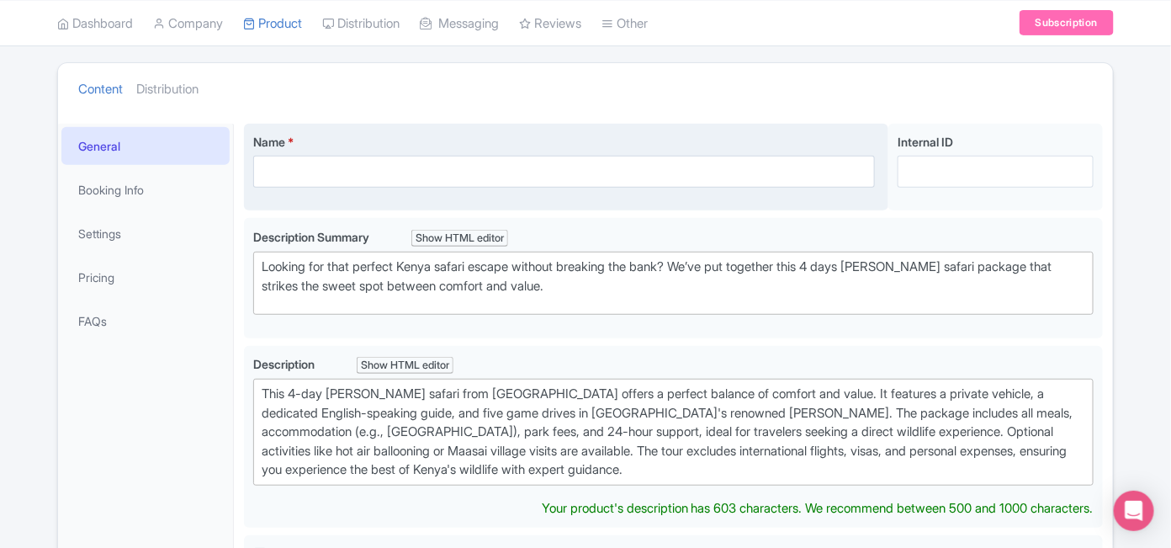
scroll to position [211, 0]
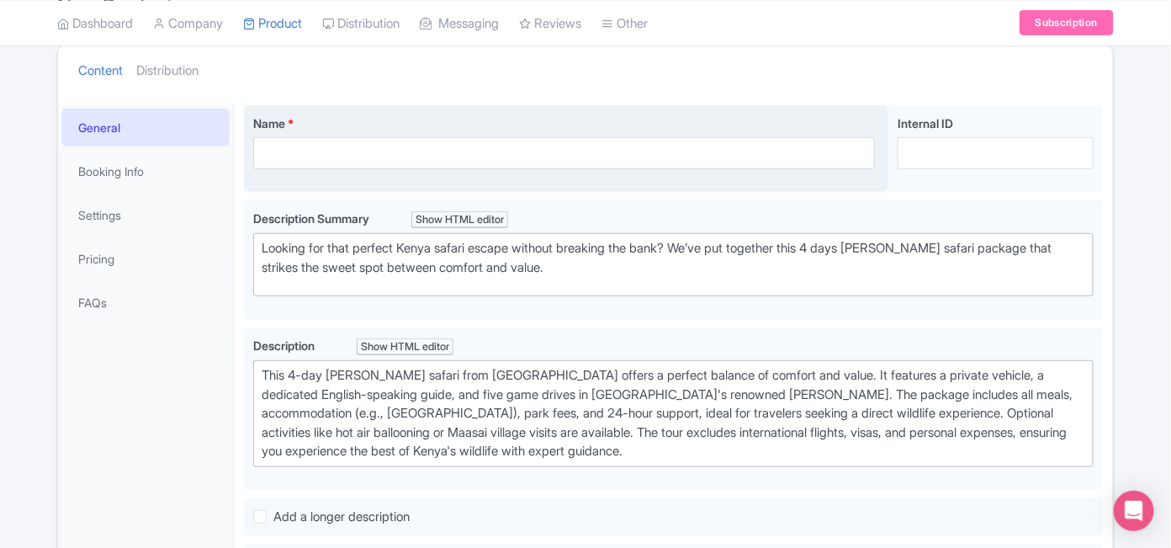
click at [284, 176] on div "Name * Your product's name has 0 characters. We recommend between 10 and 60 cha…" at bounding box center [566, 149] width 645 height 88
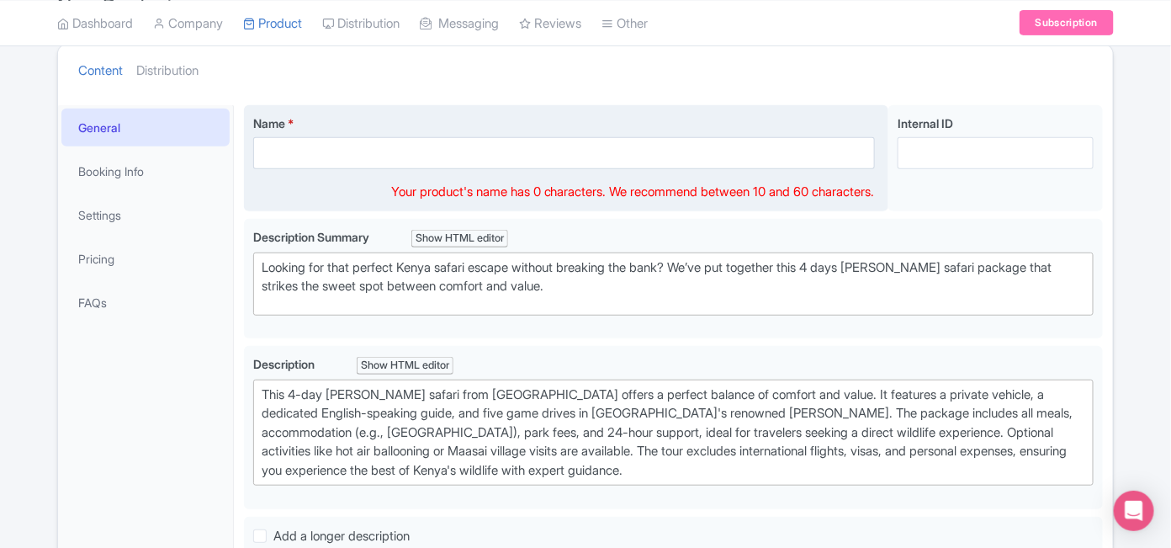
click at [268, 152] on input "Name *" at bounding box center [564, 153] width 622 height 32
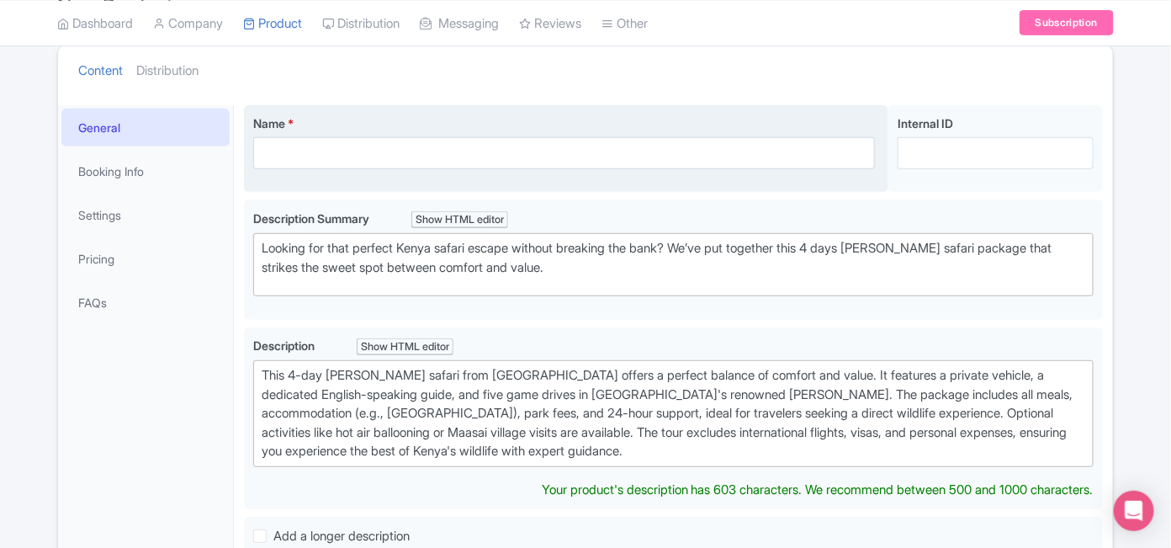
paste trix-editor "<h1>4 Days Masai Mara Safari Holiday Package</h1><div>&nbsp;This 4-day Masai Ma…"
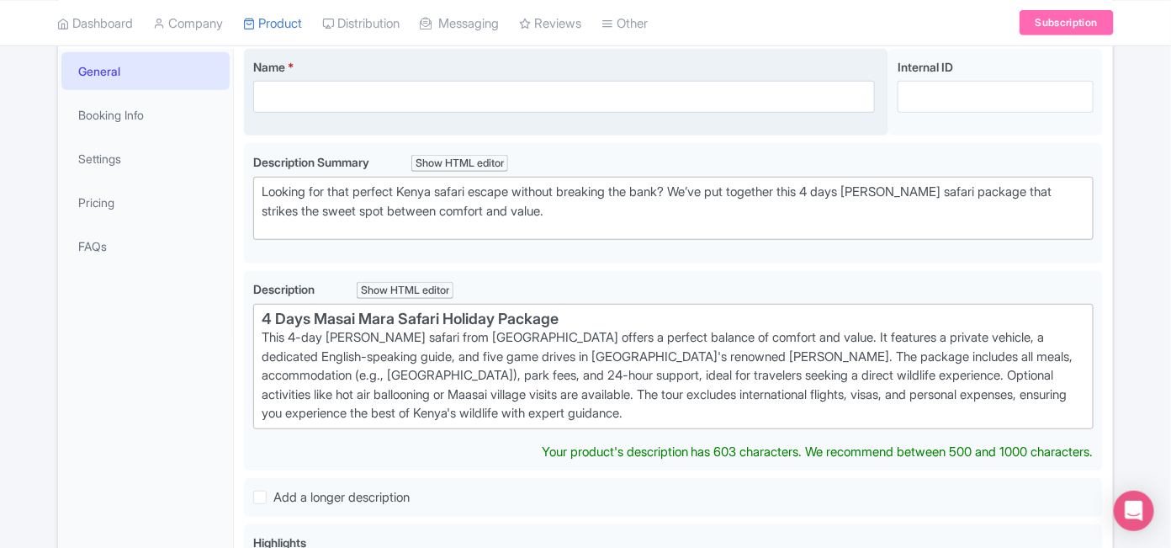
scroll to position [287, 0]
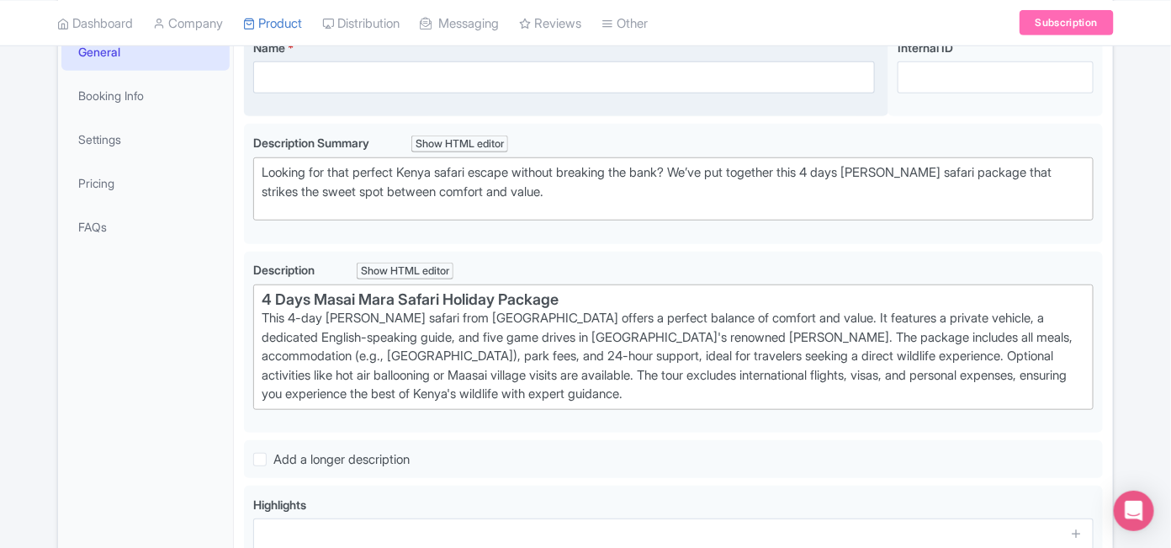
click at [320, 97] on div "Name * Your product's name has 0 characters. We recommend between 10 and 60 cha…" at bounding box center [566, 73] width 645 height 88
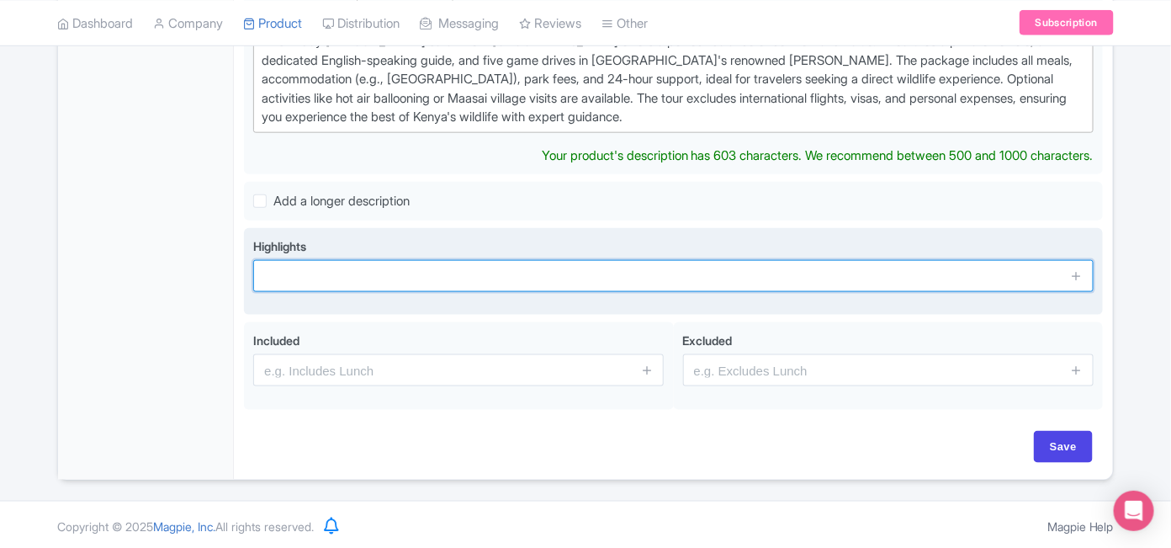
scroll to position [545, 0]
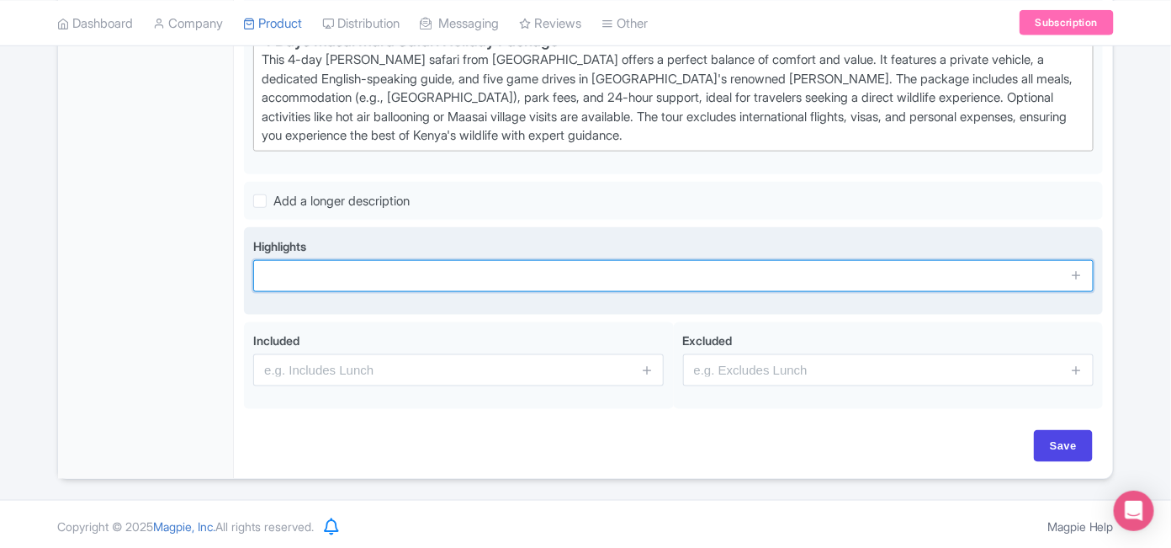
click at [301, 274] on input "text" at bounding box center [673, 276] width 841 height 32
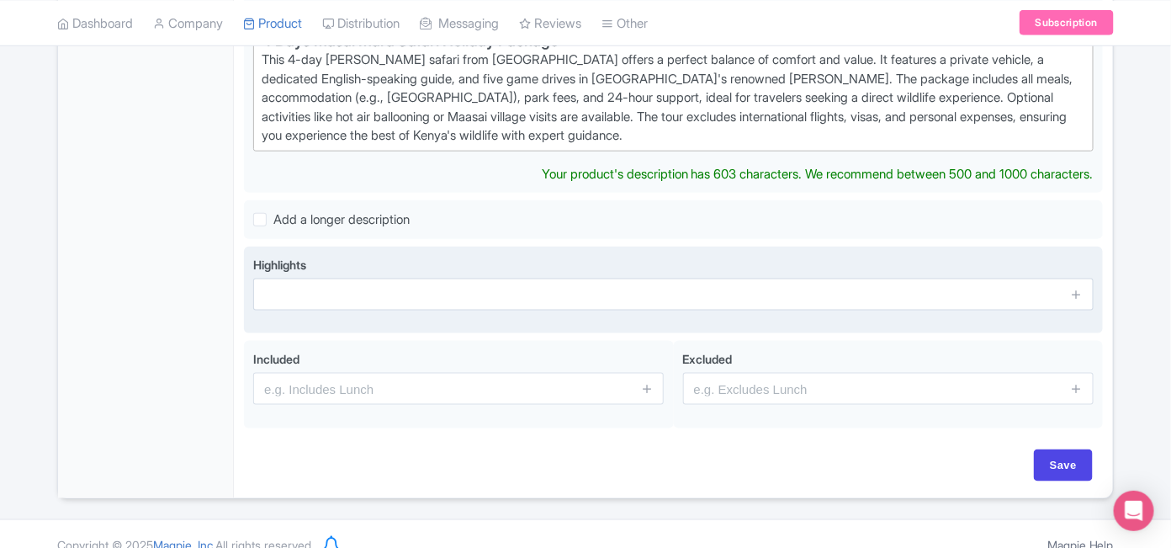
paste trix-editor "<h1>4 Days Masai Mara Safari Holiday Package4 Days Masai Mara Safari Holiday Pa…"
type trix-editor "<h1>4 Days Masai Mara Safari Holiday Package4 Days Masai Mara Safari Holiday Pa…"
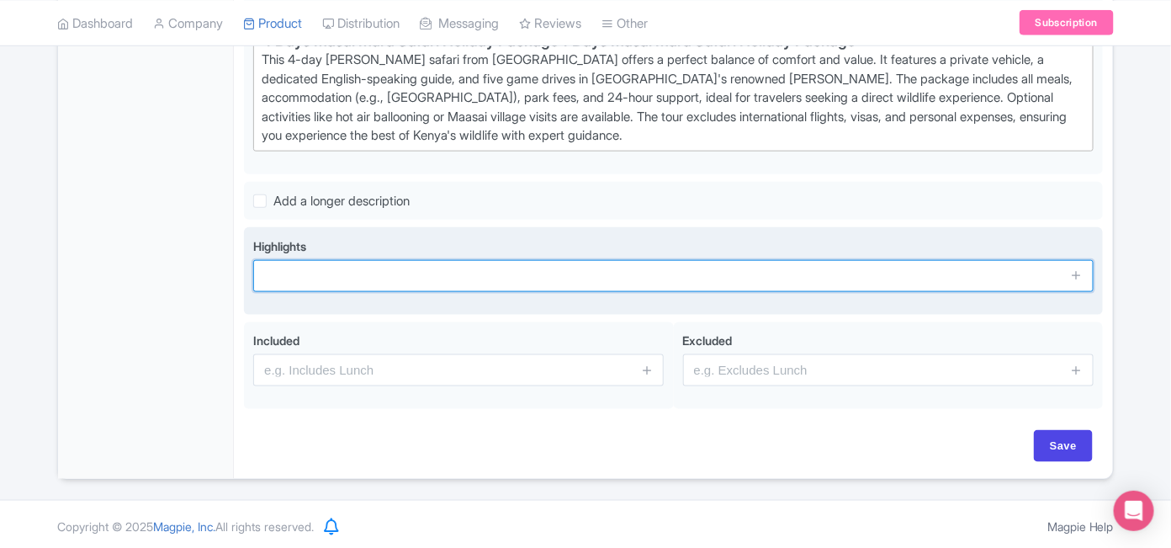
click at [304, 277] on input "text" at bounding box center [673, 276] width 841 height 32
paste input "4 Days Masai Mara Safari Holiday Package"
click at [517, 273] on input "4 Days Masai Mara Safari Holiday Package" at bounding box center [673, 276] width 841 height 32
type input "4 Days Masai Mara Safari Holiday Package"
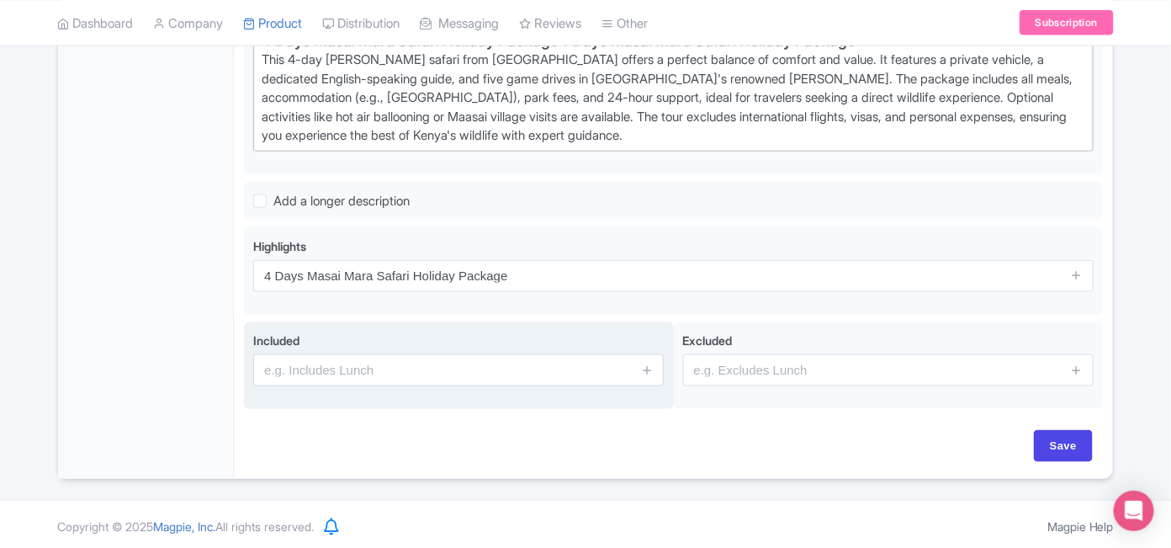
click at [383, 371] on input "text" at bounding box center [458, 370] width 411 height 32
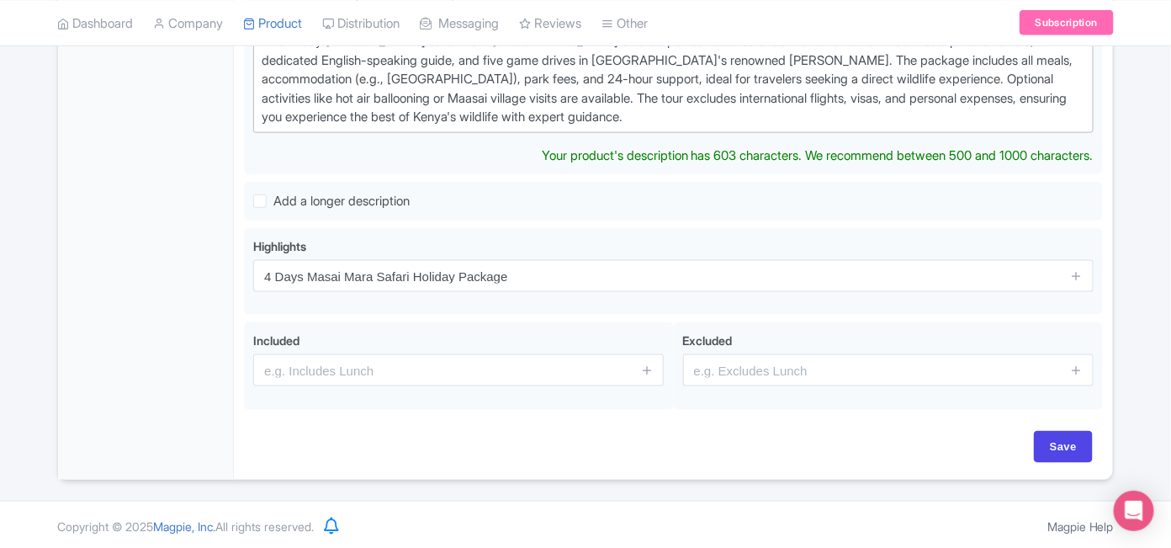
scroll to position [0, 0]
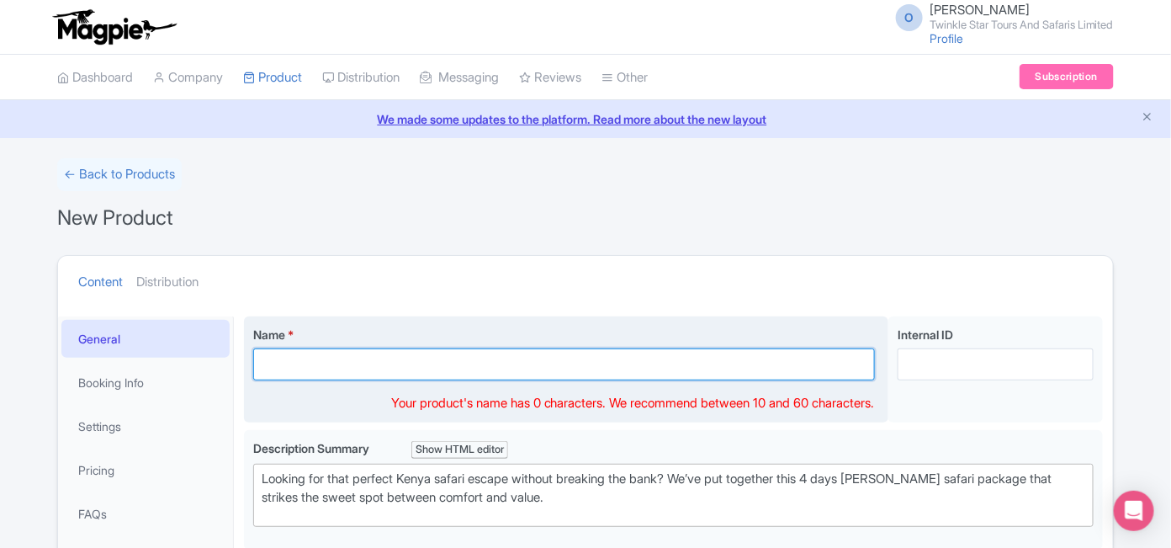
click at [291, 366] on input "Name *" at bounding box center [564, 364] width 622 height 32
paste input "4 Days Masai Mara Safari Holiday Package"
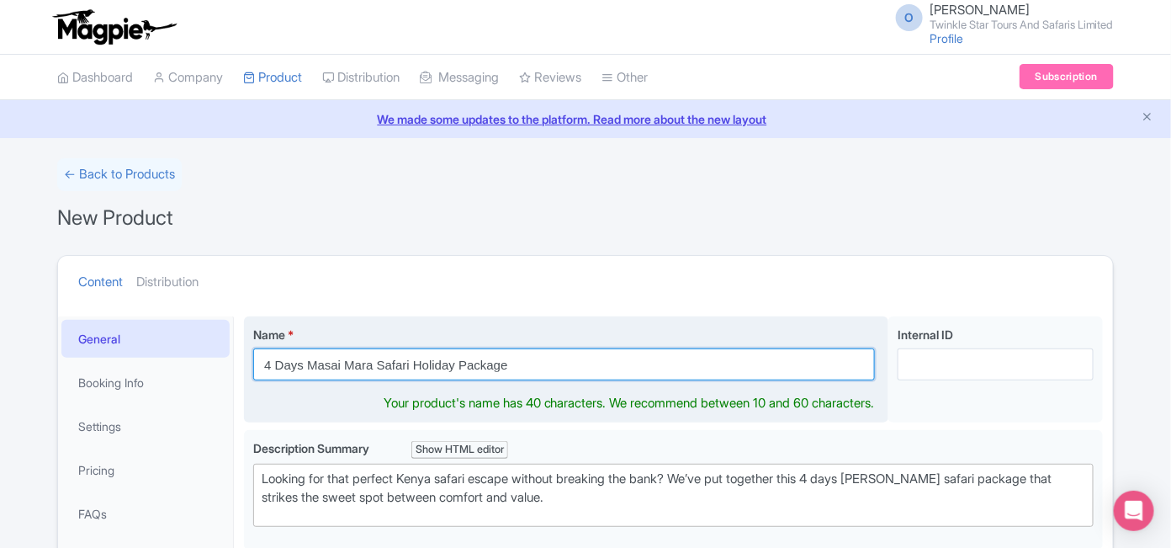
type input "4 Days Masai Mara Safari Holiday Package"
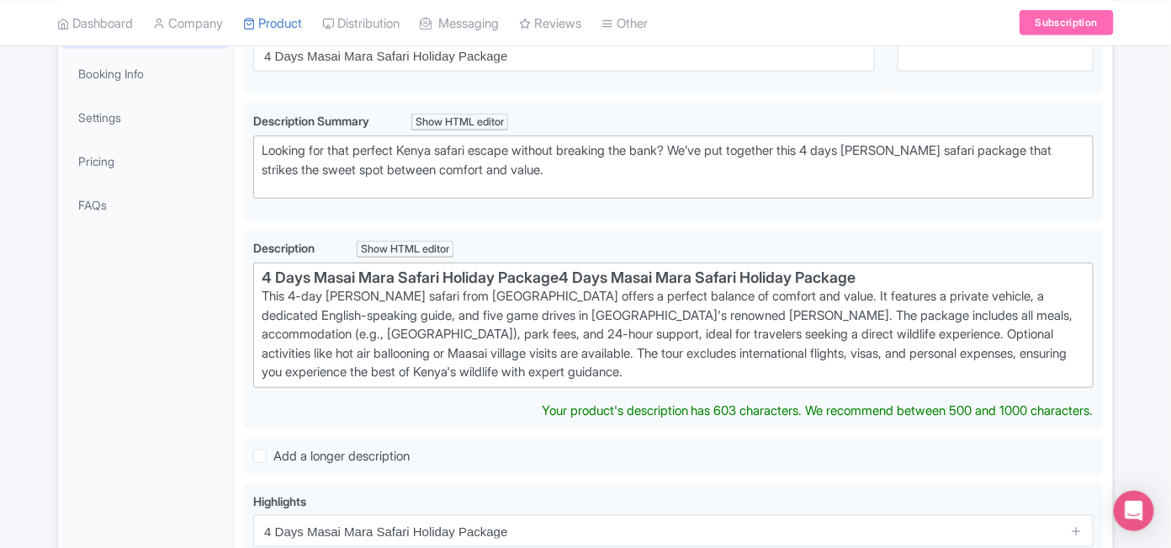
click at [719, 341] on div "This 4-day Masai Mara safari from Nairobi offers a perfect balance of comfort a…" at bounding box center [674, 334] width 824 height 95
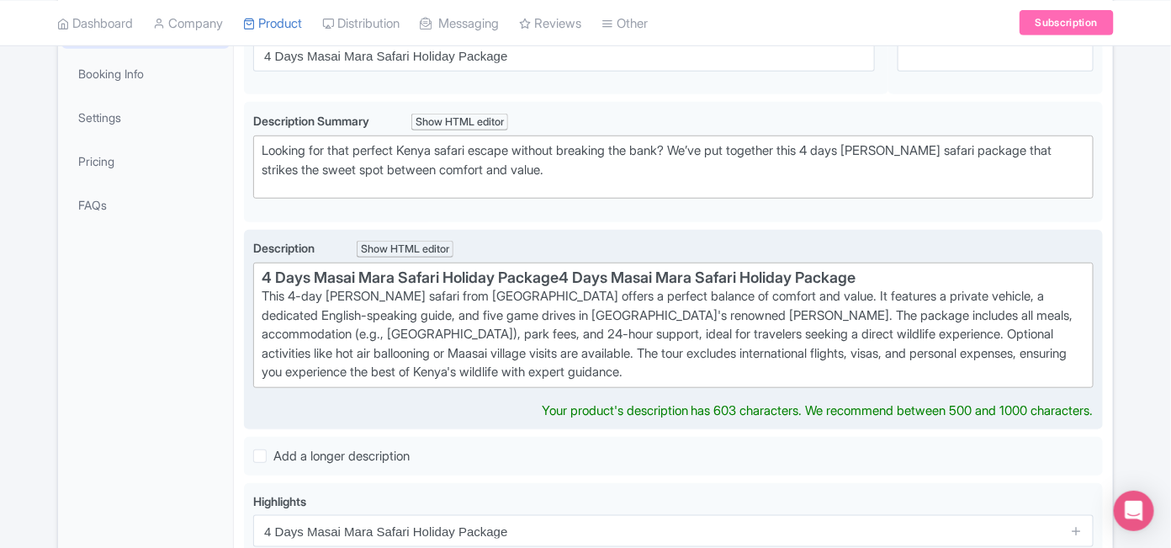
scroll to position [327, 0]
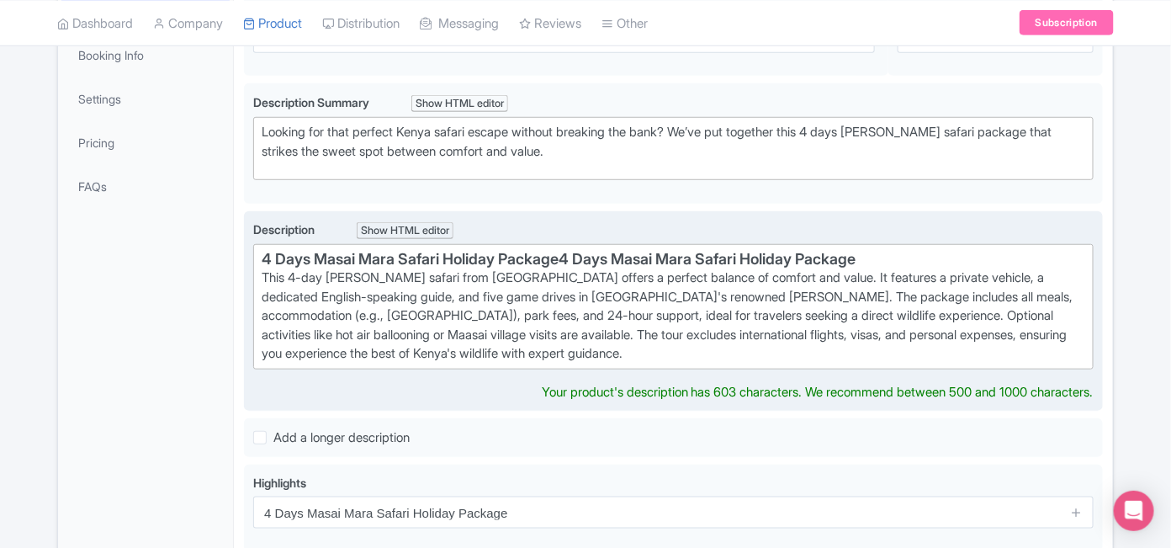
click at [876, 270] on div "This 4-day Masai Mara safari from Nairobi offers a perfect balance of comfort a…" at bounding box center [674, 315] width 824 height 95
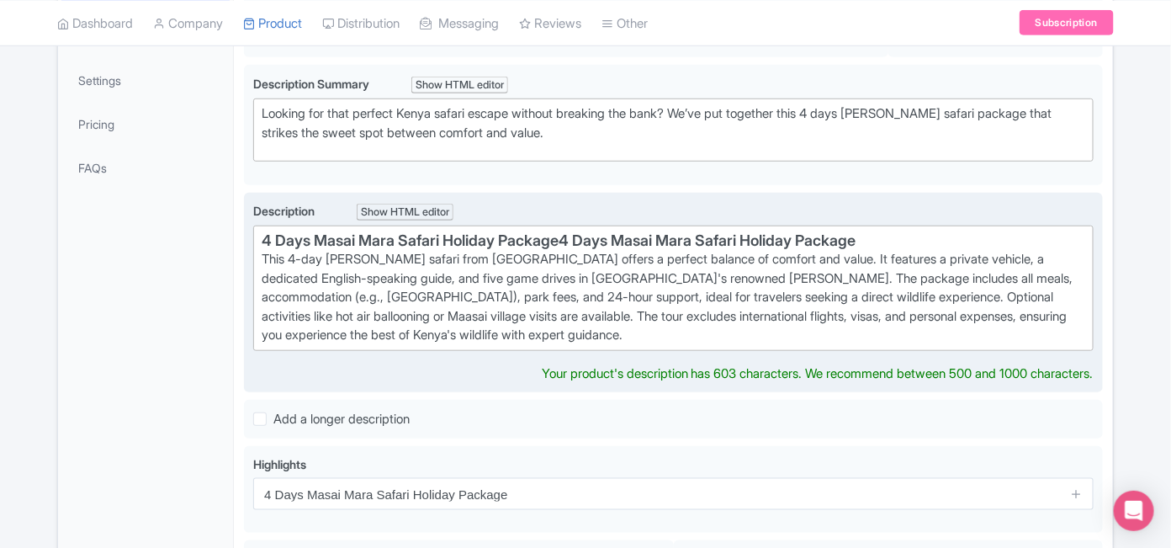
click at [883, 260] on div "This 4-day Masai Mara safari from Nairobi offers a perfect balance of comfort a…" at bounding box center [674, 297] width 824 height 95
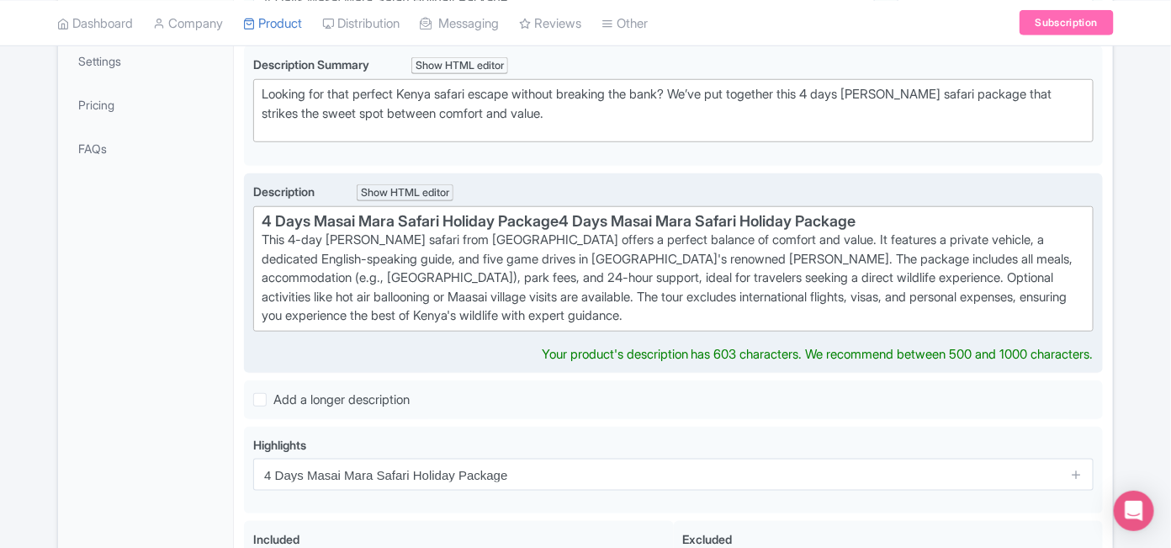
scroll to position [384, 0]
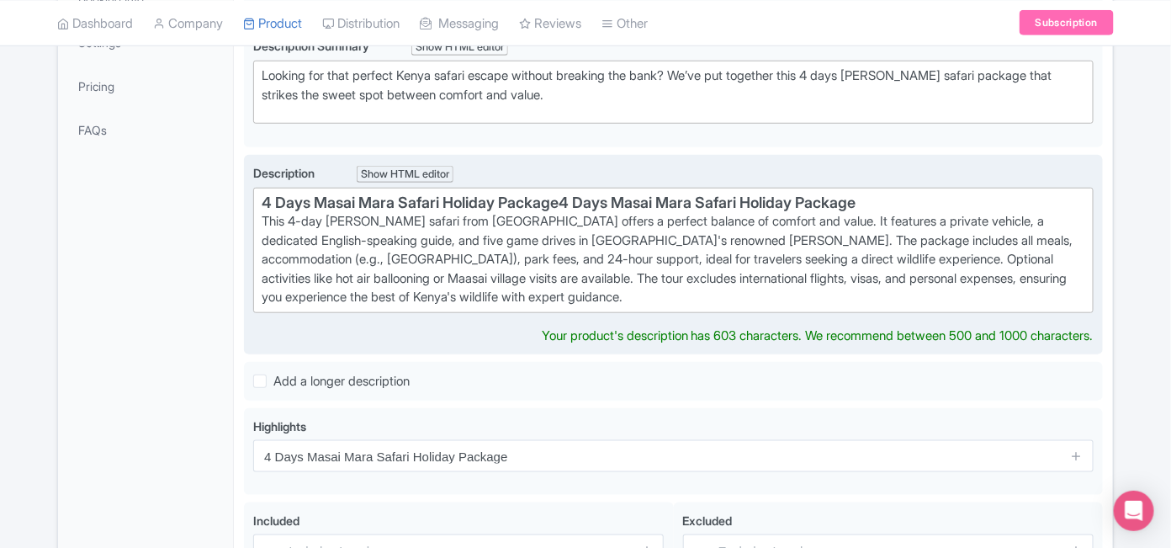
click at [878, 217] on div "This 4-day Masai Mara safari from Nairobi offers a perfect balance of comfort a…" at bounding box center [674, 259] width 824 height 95
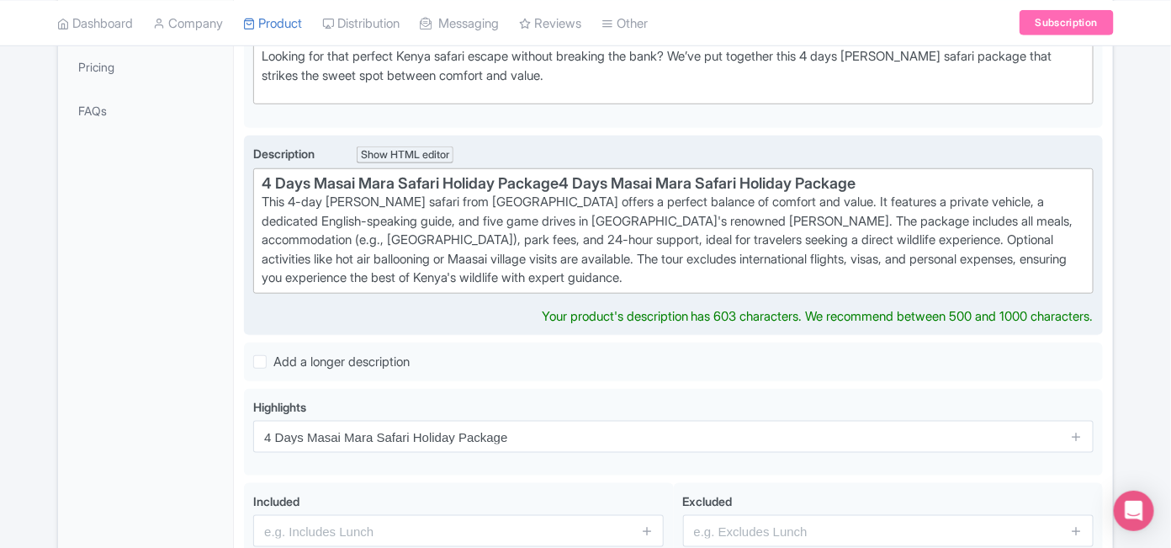
click at [881, 199] on div "This 4-day Masai Mara safari from Nairobi offers a perfect balance of comfort a…" at bounding box center [674, 240] width 824 height 95
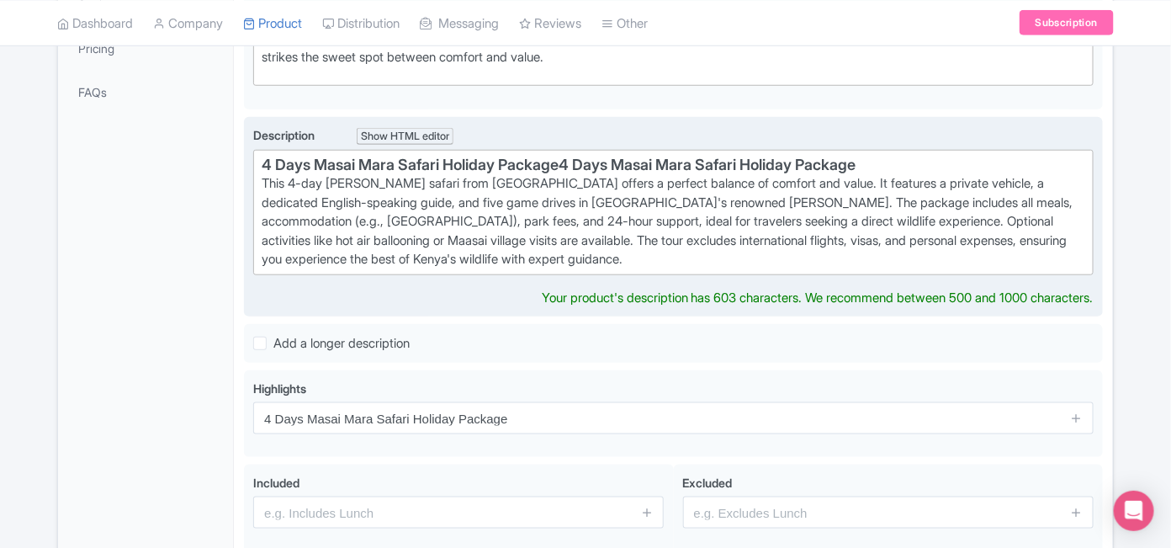
scroll to position [440, 0]
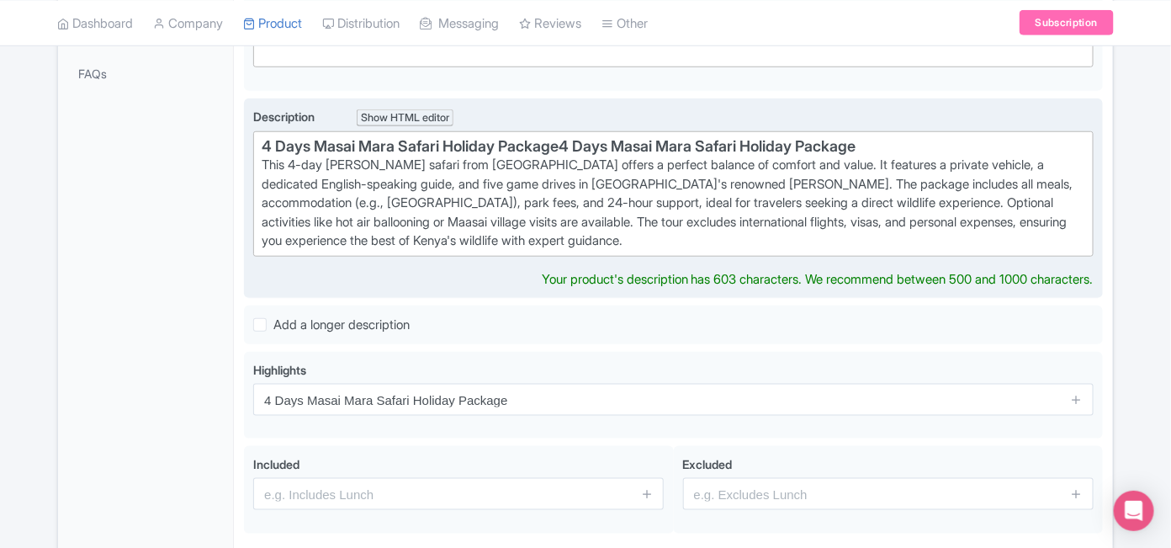
click at [267, 178] on div "This 4-day Masai Mara safari from Nairobi offers a perfect balance of comfort a…" at bounding box center [674, 203] width 824 height 95
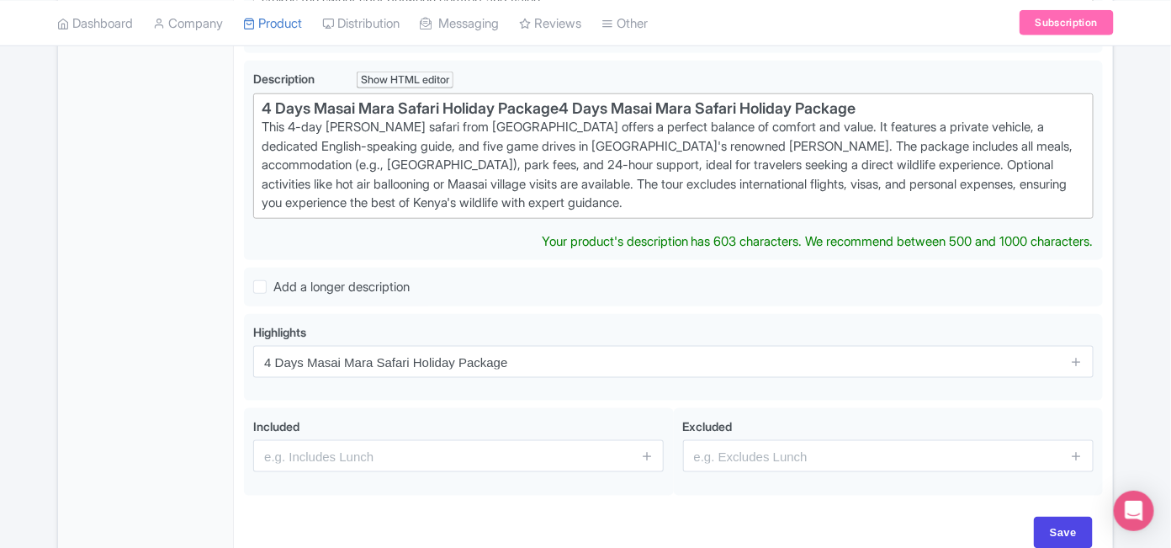
click at [267, 138] on div "This 4-day Masai Mara safari from Nairobi offers a perfect balance of comfort a…" at bounding box center [674, 165] width 824 height 95
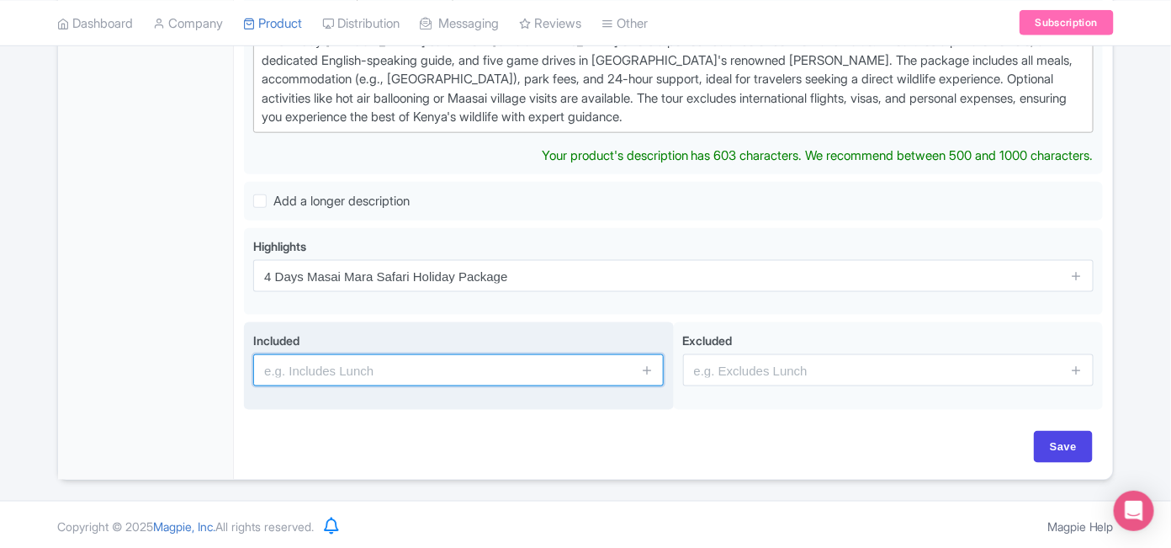
scroll to position [545, 0]
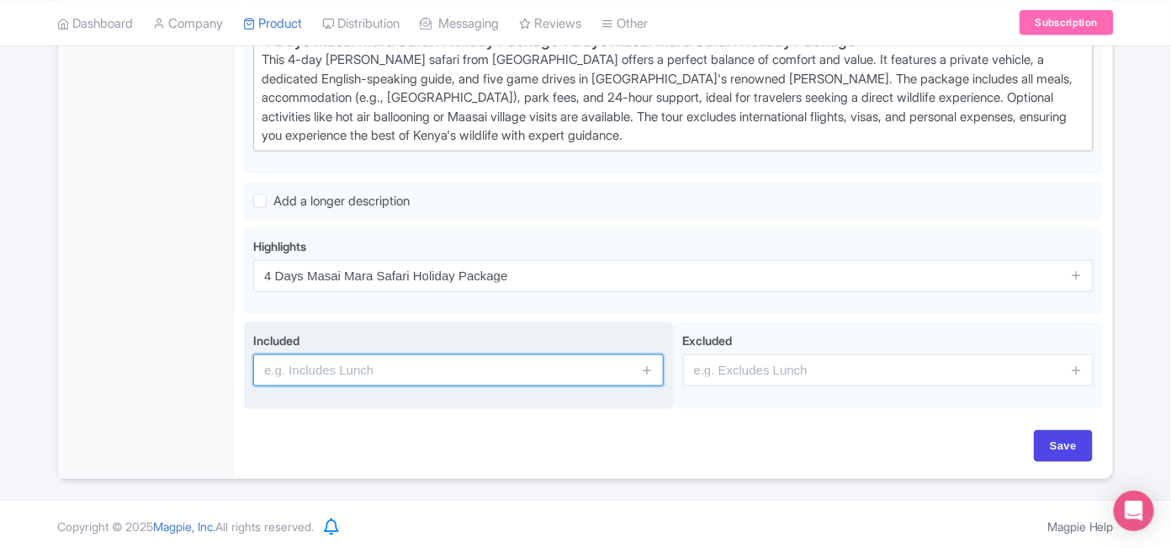
click at [352, 368] on input "text" at bounding box center [458, 370] width 411 height 32
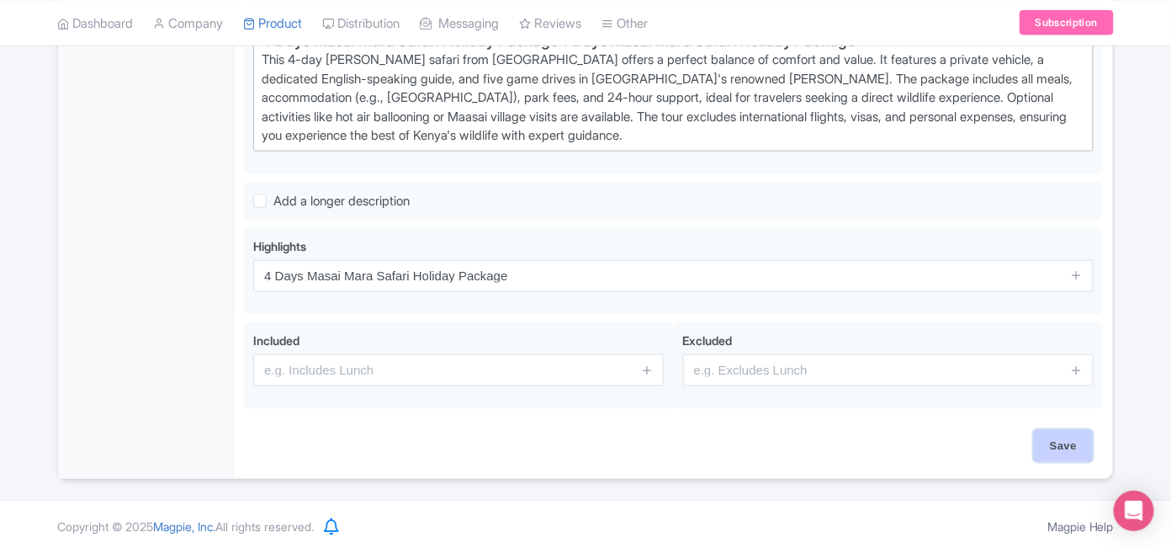
click at [1050, 440] on input "Save" at bounding box center [1063, 446] width 59 height 32
type input "Saving..."
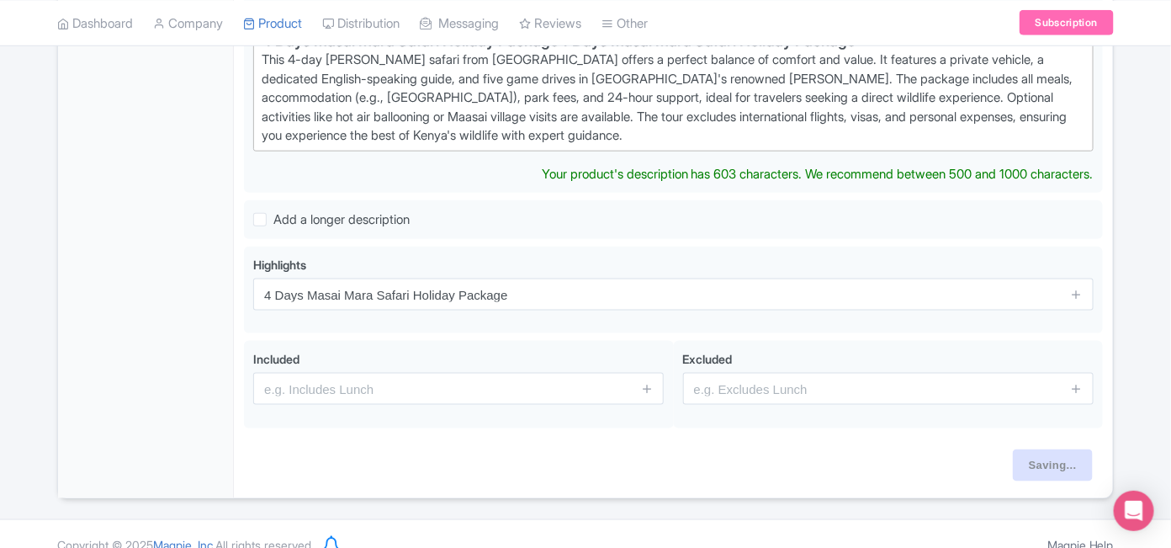
scroll to position [564, 0]
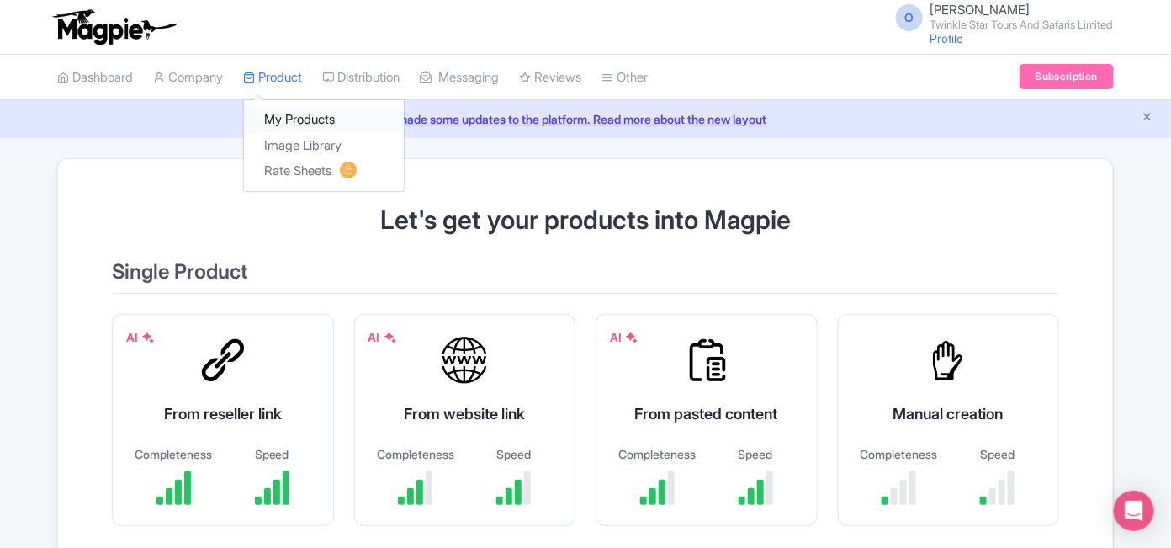
click at [292, 122] on link "My Products" at bounding box center [324, 120] width 160 height 26
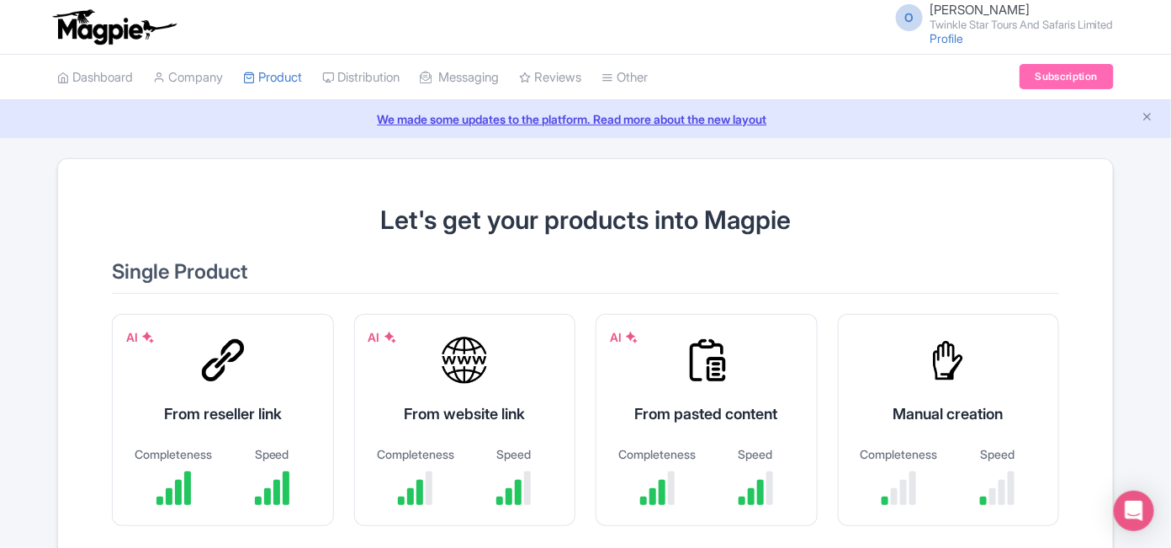
drag, startPoint x: 1170, startPoint y: 213, endPoint x: 1173, endPoint y: 288, distance: 74.9
click at [1170, 288] on html "O [PERSON_NAME] Twinkle Star Tours And Safaris Limited Profile Users Settings S…" at bounding box center [585, 274] width 1171 height 548
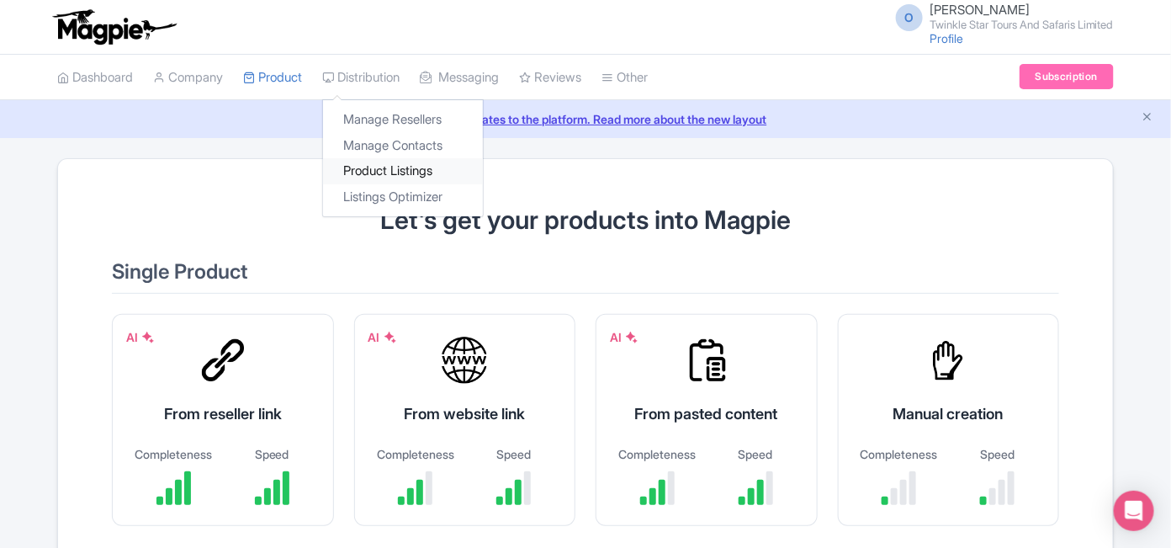
click at [388, 169] on link "Product Listings" at bounding box center [403, 171] width 160 height 26
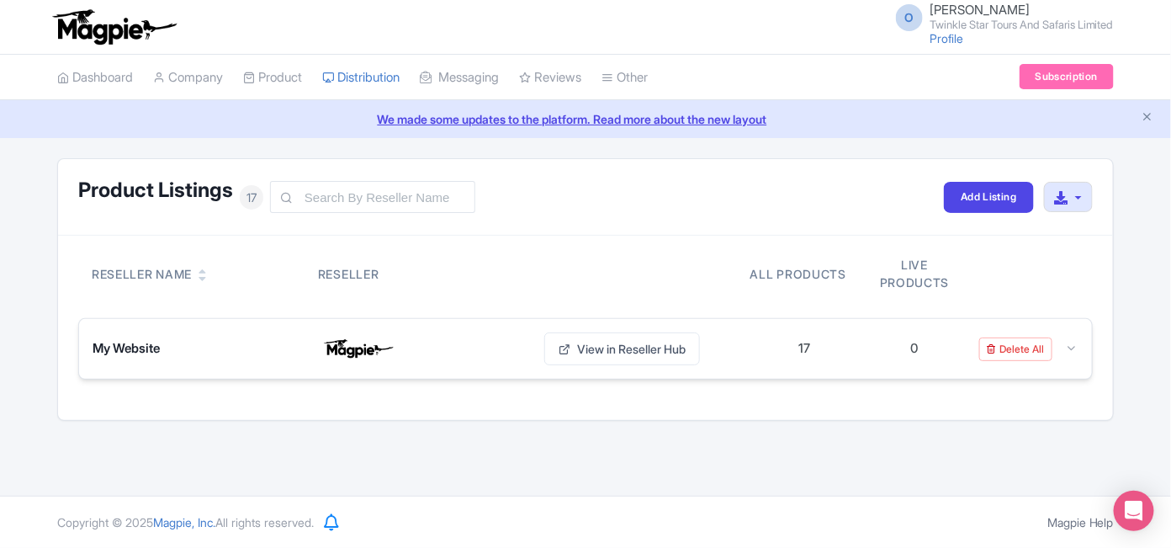
click at [804, 348] on div "17" at bounding box center [804, 348] width 12 height 19
